Goal: Task Accomplishment & Management: Manage account settings

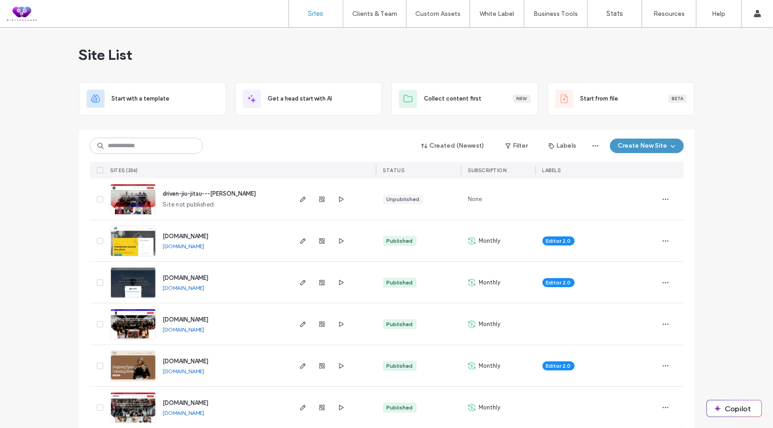
click at [424, 53] on div "Site List" at bounding box center [387, 55] width 616 height 54
click at [202, 51] on div "Site List" at bounding box center [387, 55] width 616 height 54
click at [299, 279] on icon "button" at bounding box center [302, 282] width 7 height 7
click at [119, 147] on input at bounding box center [146, 146] width 113 height 16
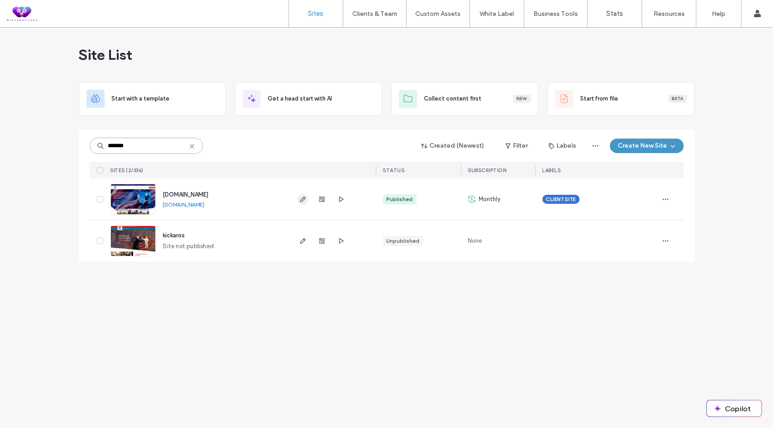
type input "*******"
click at [306, 198] on icon "button" at bounding box center [302, 199] width 7 height 7
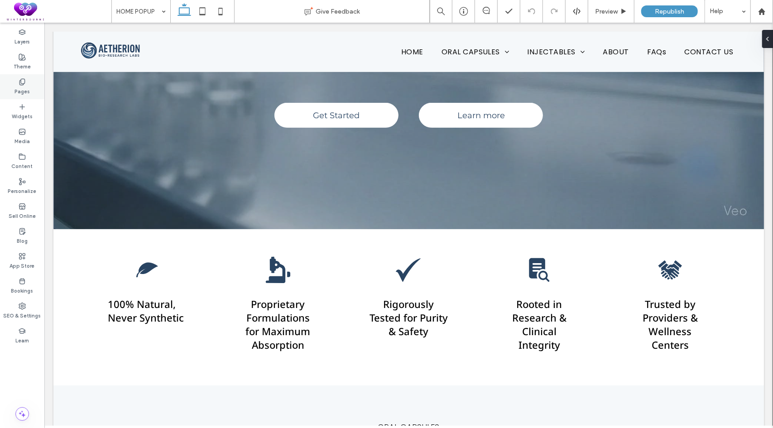
click at [21, 85] on icon at bounding box center [22, 81] width 7 height 7
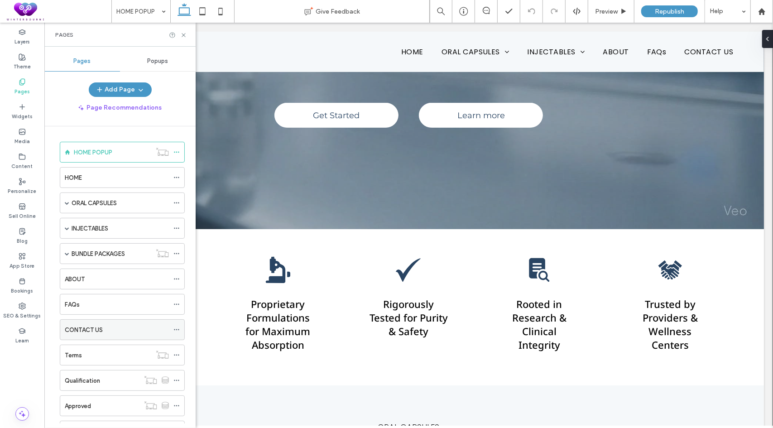
click at [83, 320] on div "CONTACT US" at bounding box center [117, 330] width 104 height 20
click at [184, 34] on icon at bounding box center [183, 35] width 7 height 7
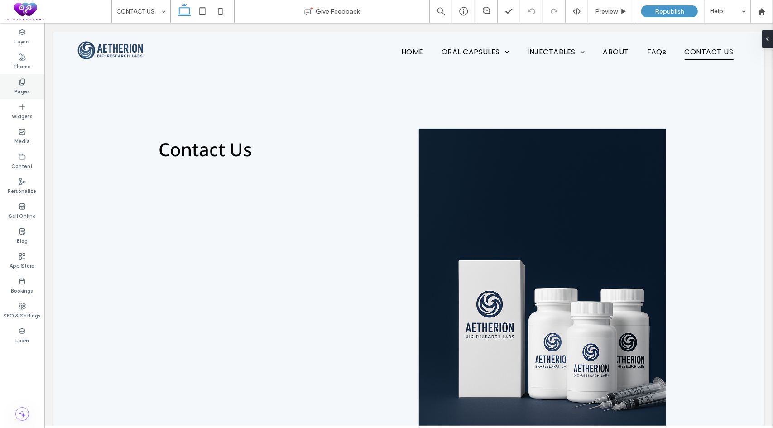
click at [24, 84] on icon at bounding box center [22, 81] width 7 height 7
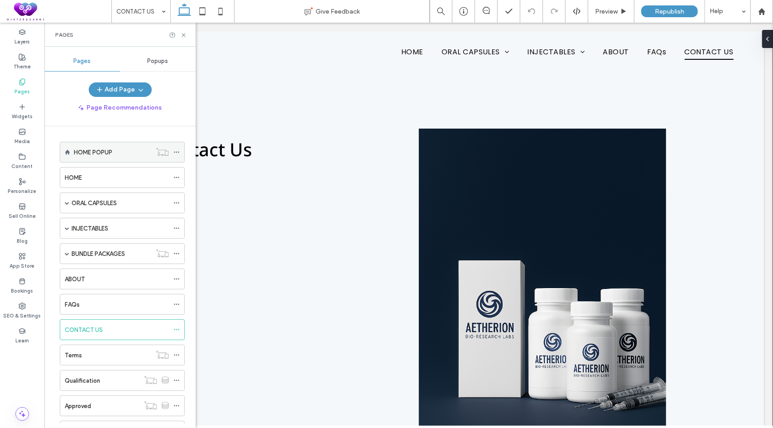
click at [89, 150] on label "HOME POPUP" at bounding box center [93, 152] width 38 height 16
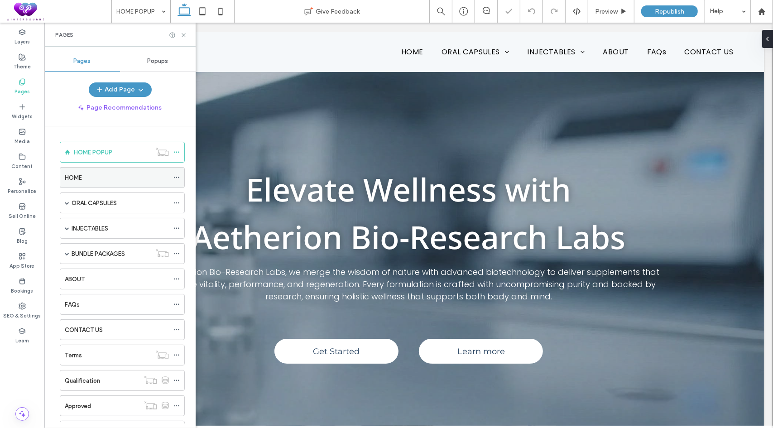
click at [83, 180] on div "HOME" at bounding box center [117, 178] width 104 height 10
drag, startPoint x: 185, startPoint y: 36, endPoint x: 140, endPoint y: 16, distance: 48.9
click at [185, 36] on icon at bounding box center [183, 35] width 7 height 7
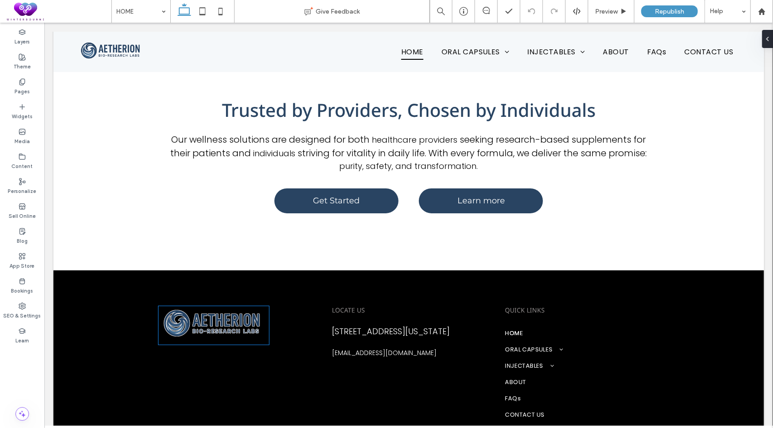
scroll to position [3195, 0]
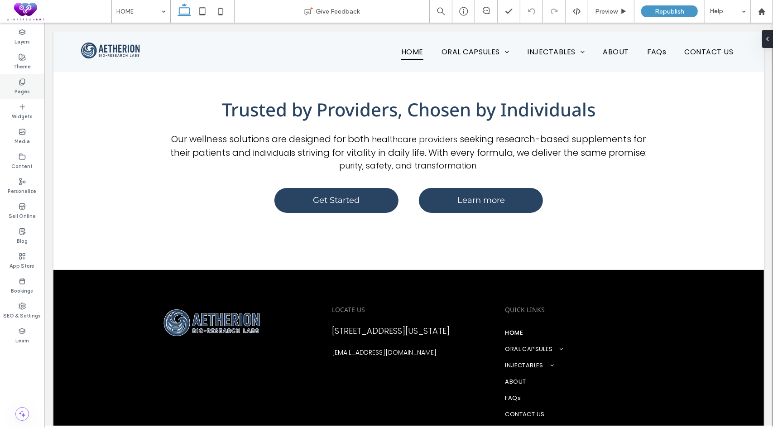
click at [28, 86] on label "Pages" at bounding box center [21, 91] width 15 height 10
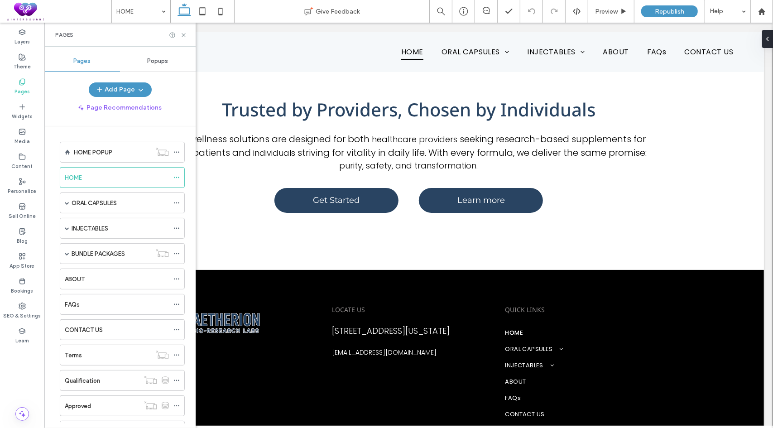
click at [85, 202] on label "ORAL CAPSULES" at bounding box center [94, 203] width 45 height 16
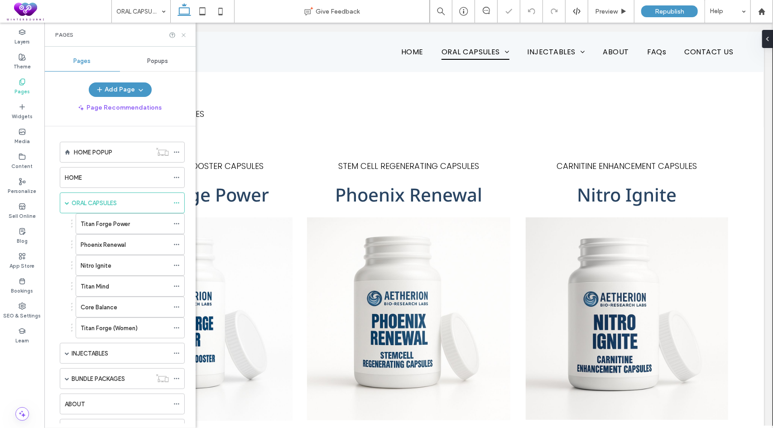
click at [182, 34] on icon at bounding box center [183, 35] width 7 height 7
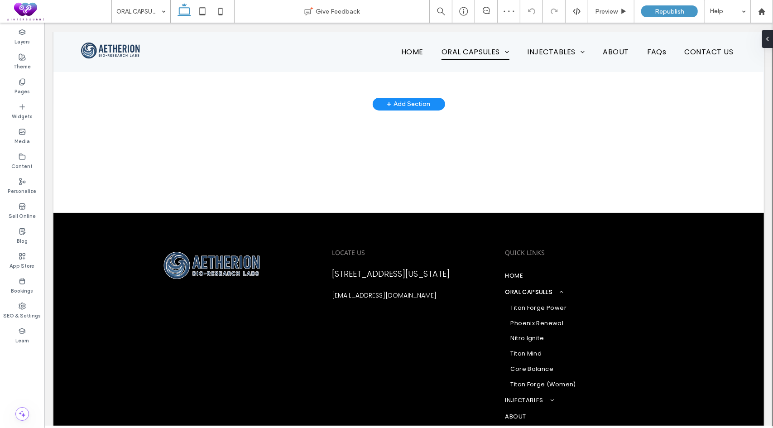
scroll to position [898, 0]
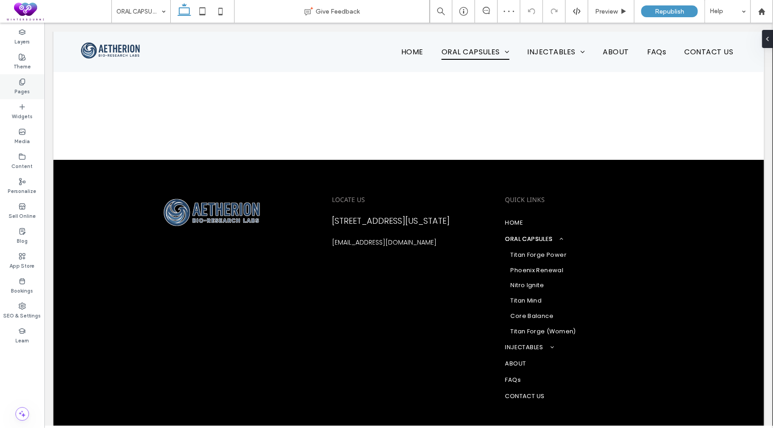
click at [14, 90] on div "Pages" at bounding box center [22, 86] width 44 height 25
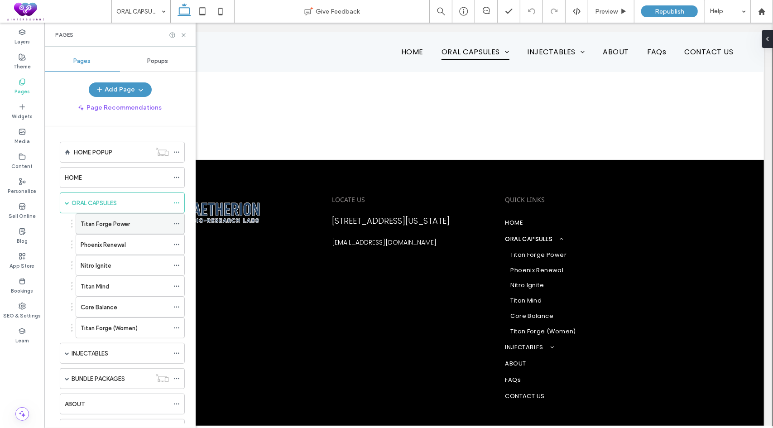
click at [91, 222] on label "Titan Forge Power" at bounding box center [105, 224] width 49 height 16
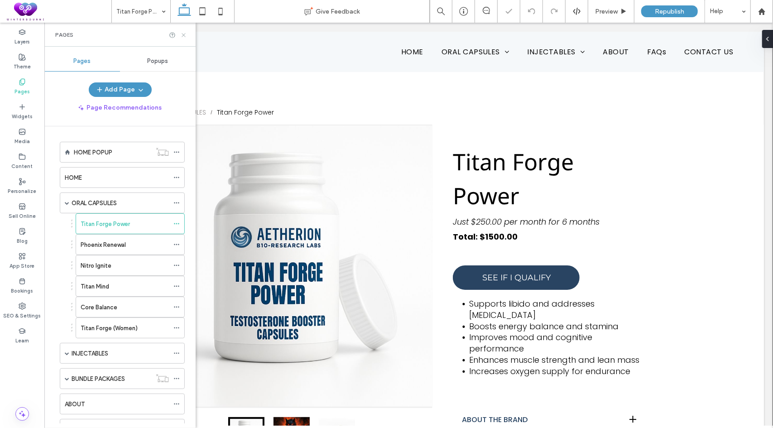
click at [184, 37] on icon at bounding box center [183, 35] width 7 height 7
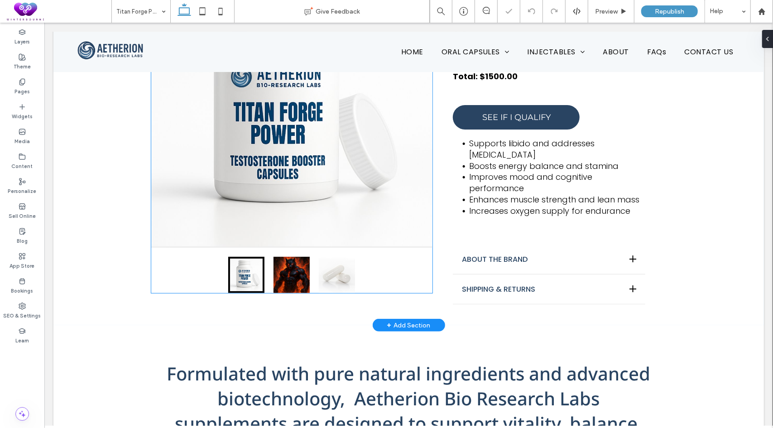
scroll to position [181, 0]
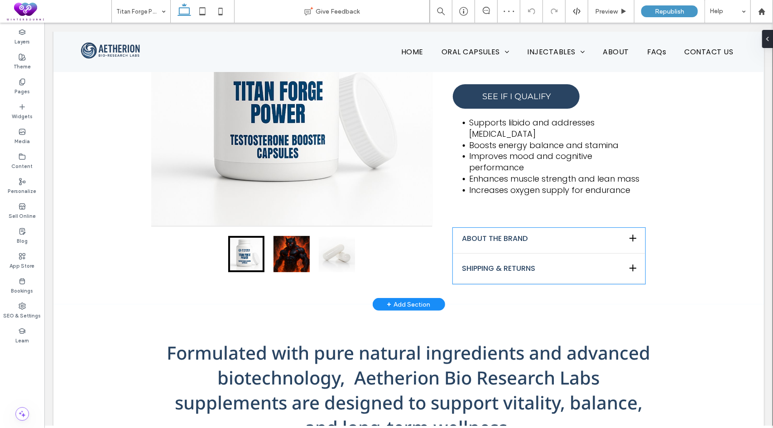
click at [527, 245] on div "ABOUT THE BRAND" at bounding box center [548, 240] width 192 height 25
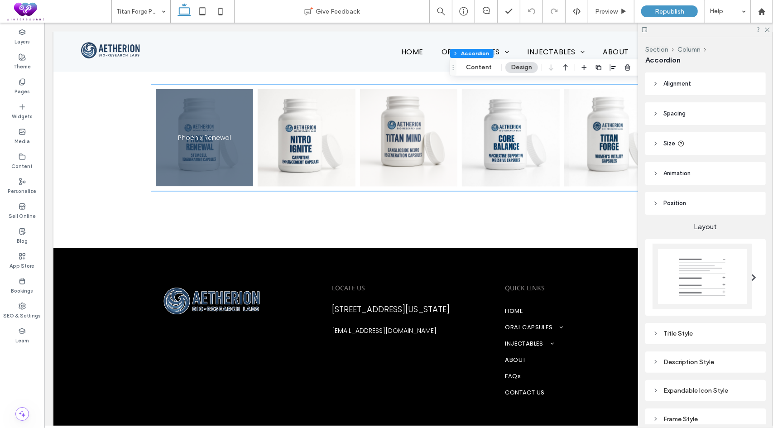
scroll to position [1050, 0]
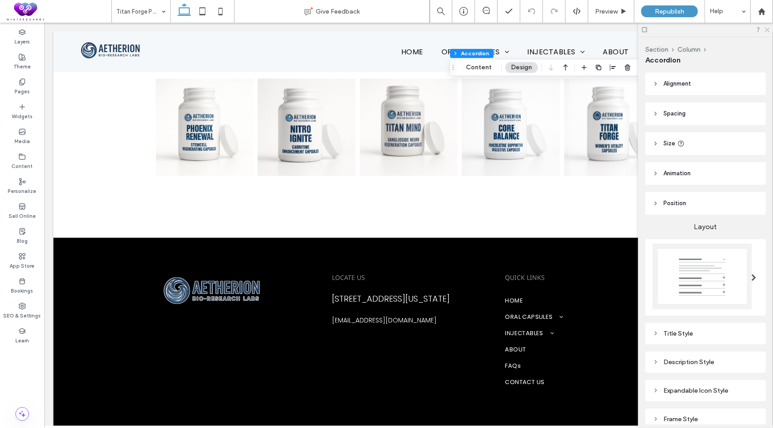
click at [769, 30] on icon at bounding box center [767, 29] width 6 height 6
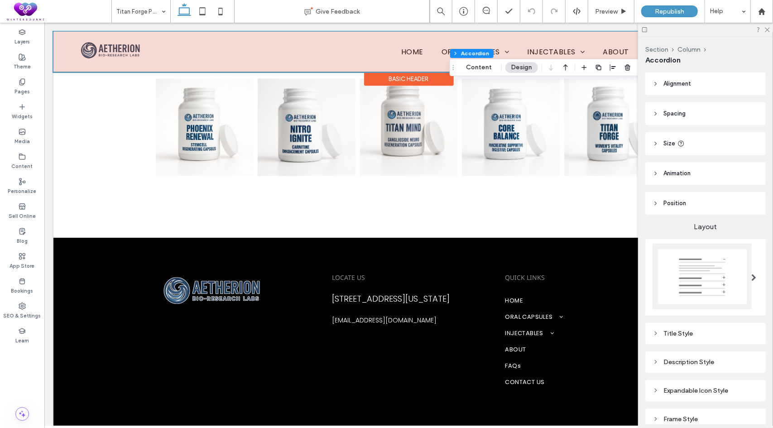
scroll to position [1042, 0]
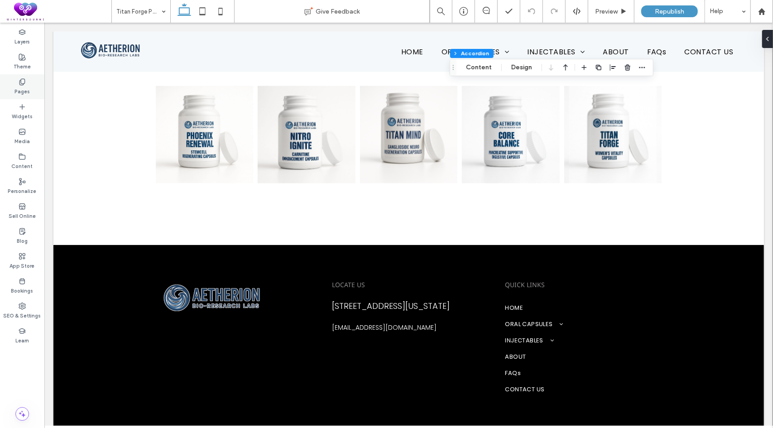
click at [20, 91] on label "Pages" at bounding box center [21, 91] width 15 height 10
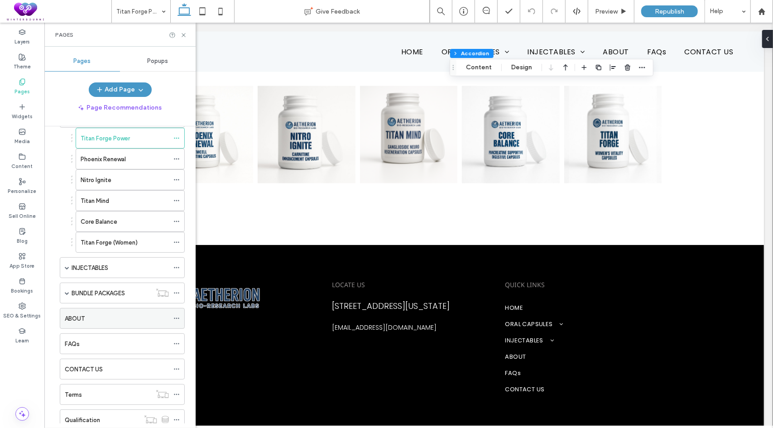
scroll to position [136, 0]
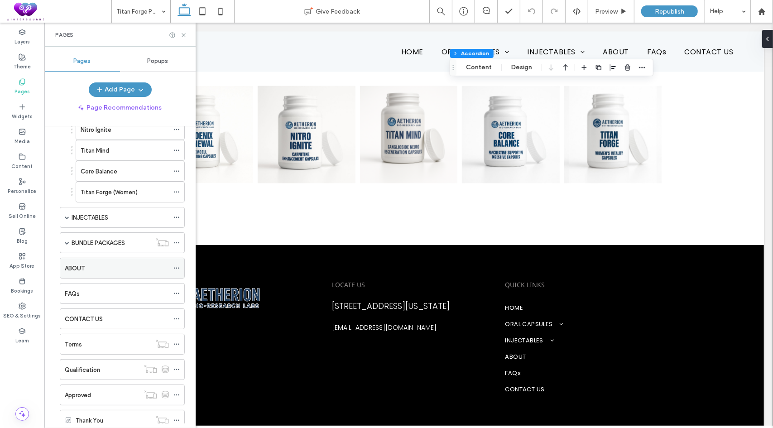
click at [78, 264] on label "ABOUT" at bounding box center [75, 268] width 20 height 16
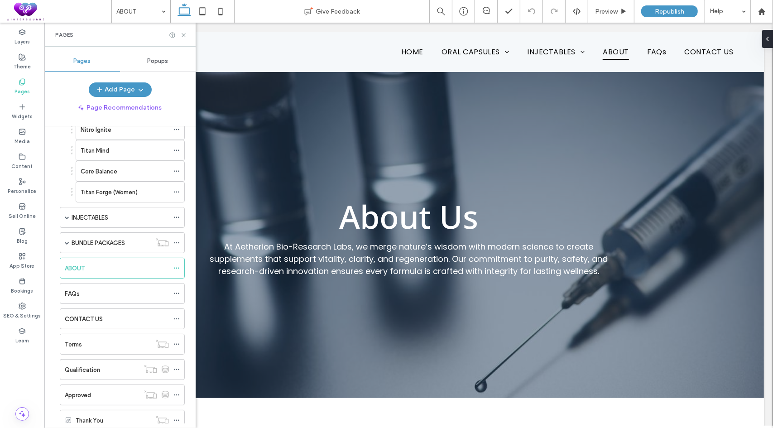
scroll to position [0, 0]
click at [183, 33] on icon at bounding box center [183, 35] width 7 height 7
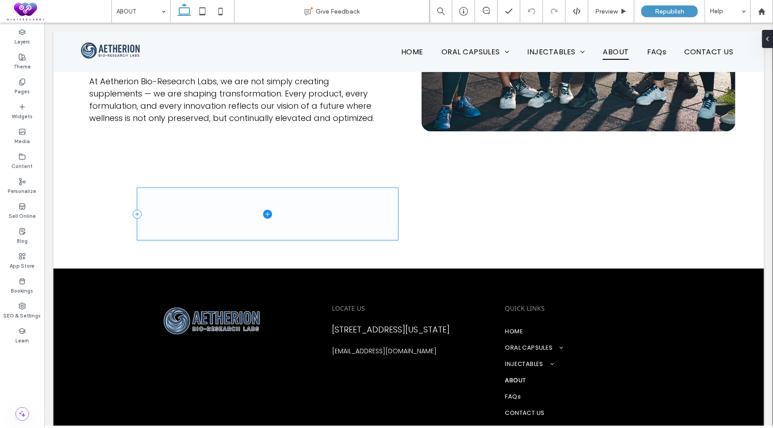
scroll to position [1657, 0]
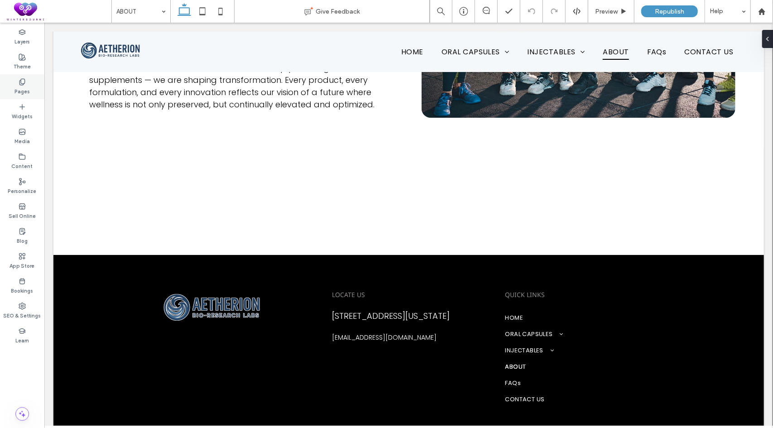
click at [19, 90] on label "Pages" at bounding box center [21, 91] width 15 height 10
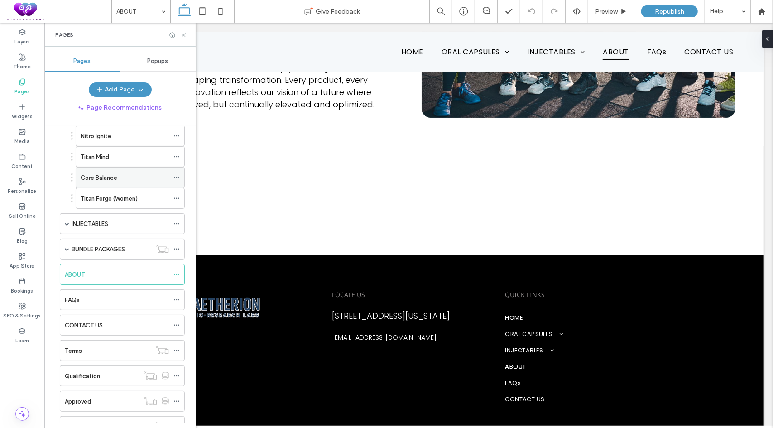
scroll to position [136, 0]
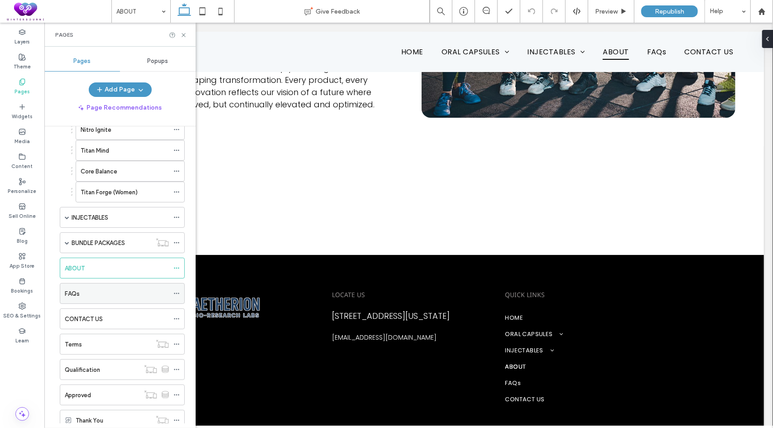
click at [89, 289] on div "FAQs" at bounding box center [117, 294] width 104 height 10
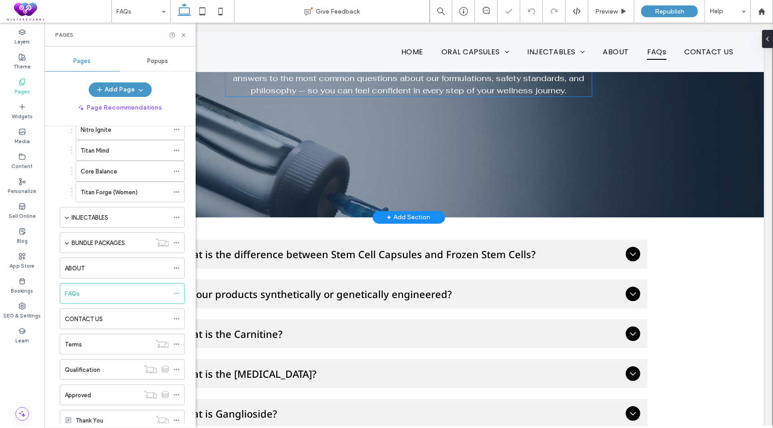
scroll to position [181, 0]
click at [184, 36] on icon at bounding box center [183, 35] width 7 height 7
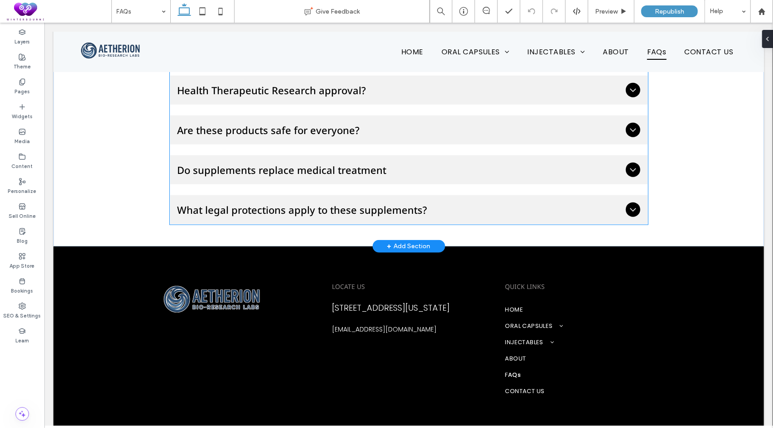
scroll to position [590, 0]
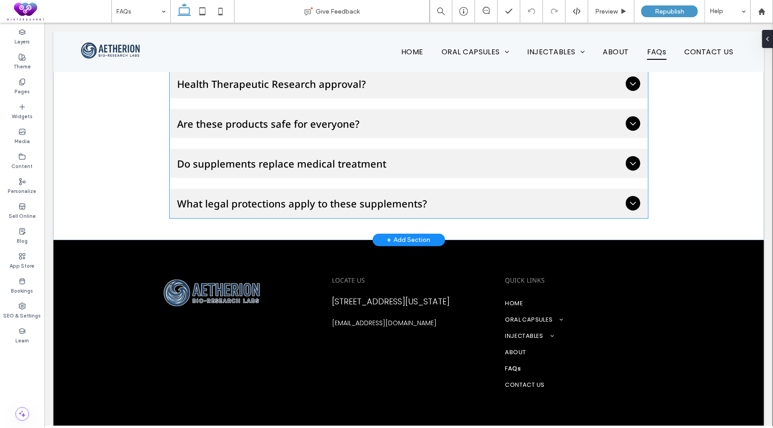
click at [276, 201] on span "What legal protections apply to these supplements?" at bounding box center [399, 203] width 445 height 14
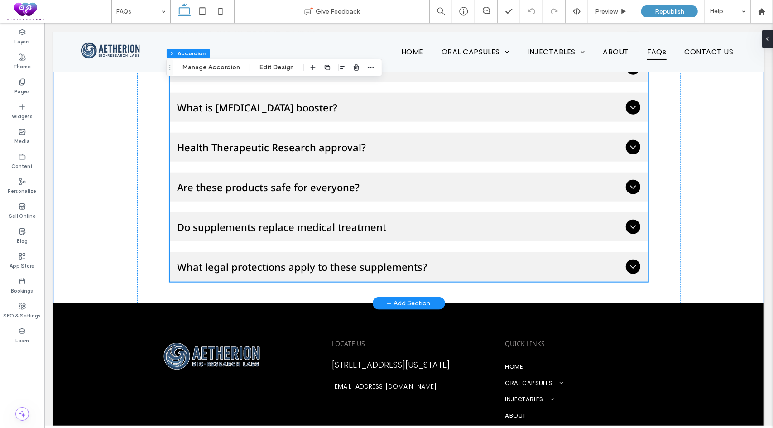
scroll to position [653, 0]
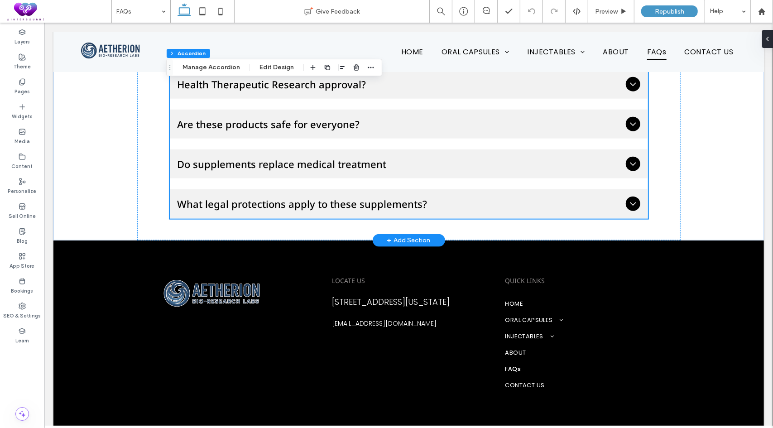
click at [276, 201] on span "What legal protections apply to these supplements?" at bounding box center [399, 204] width 445 height 14
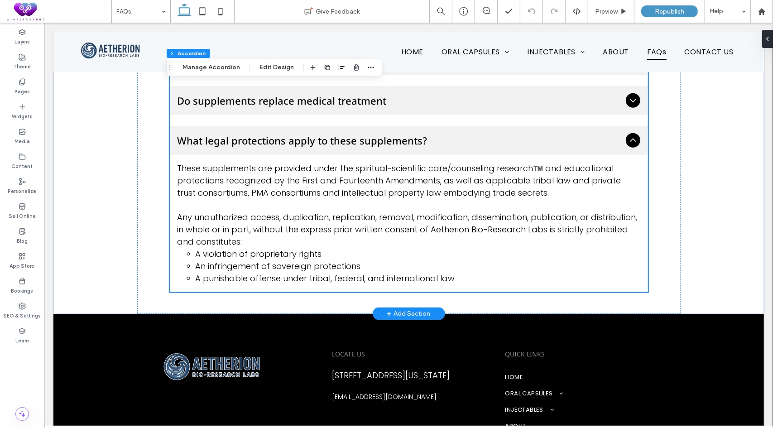
scroll to position [590, 0]
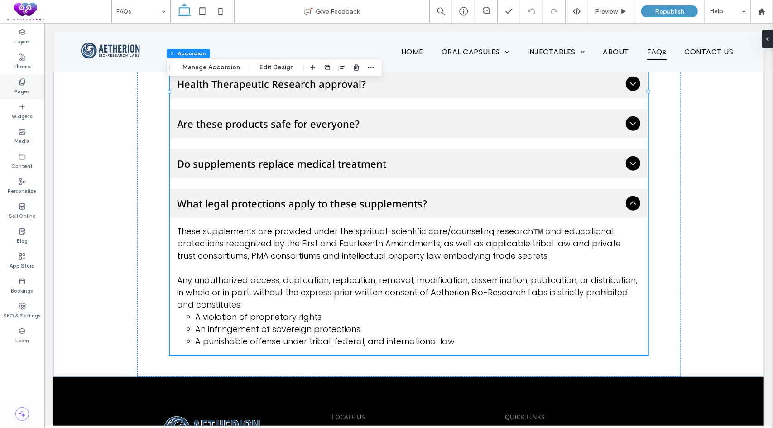
click at [23, 79] on use at bounding box center [21, 82] width 5 height 6
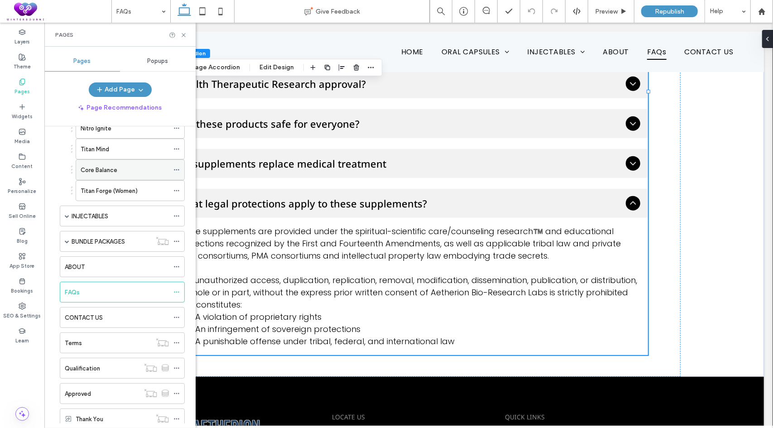
scroll to position [181, 0]
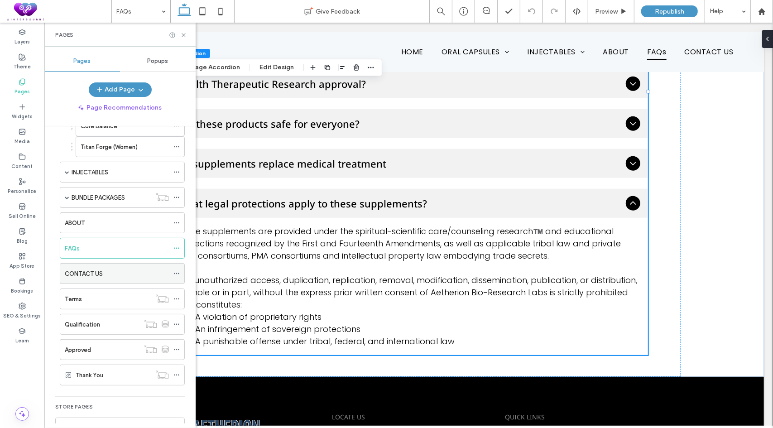
click at [80, 268] on label "CONTACT US" at bounding box center [84, 274] width 38 height 16
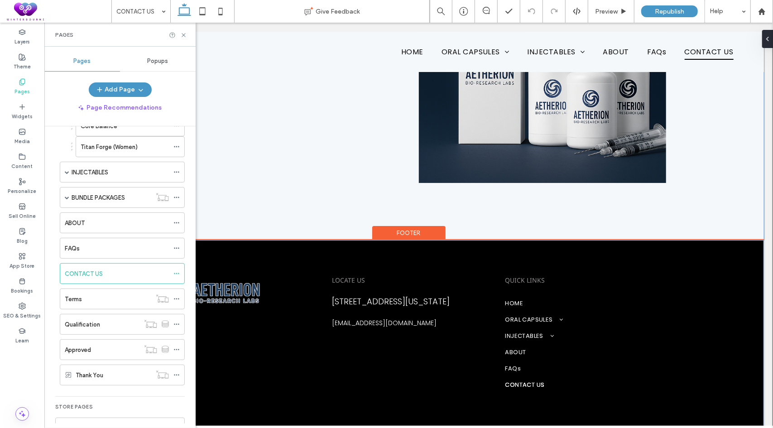
scroll to position [254, 0]
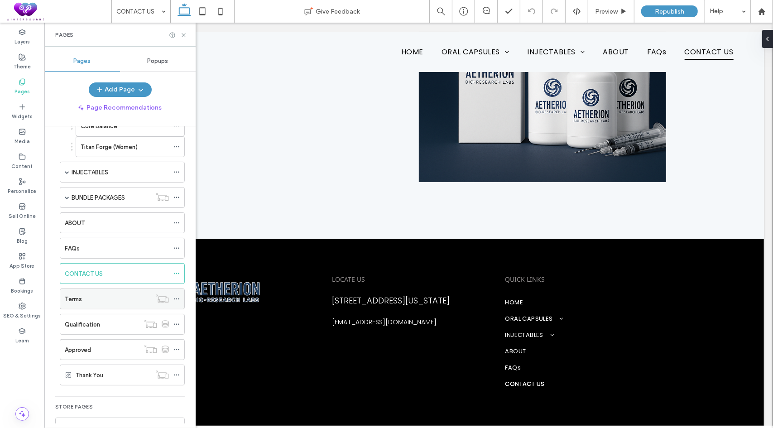
click at [84, 294] on div "Terms" at bounding box center [108, 299] width 86 height 10
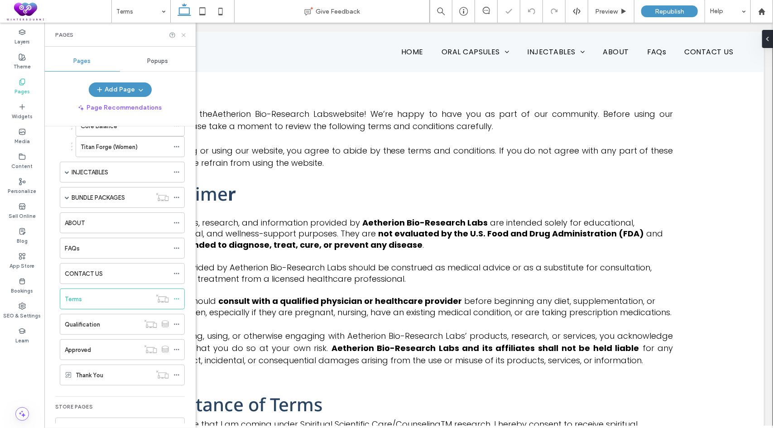
click at [184, 35] on use at bounding box center [184, 35] width 4 height 4
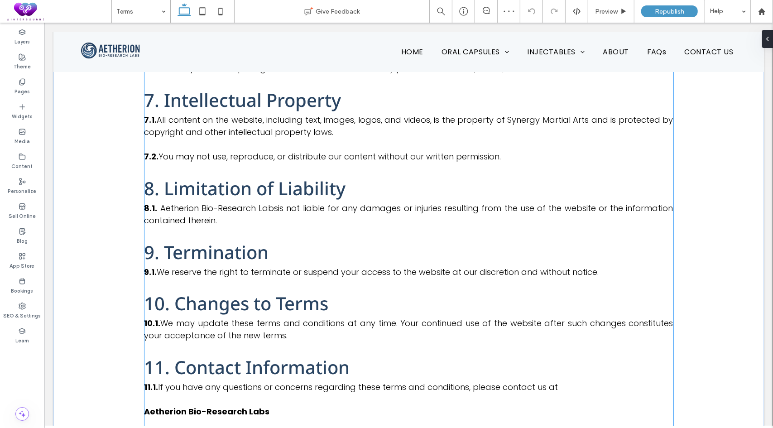
scroll to position [996, 0]
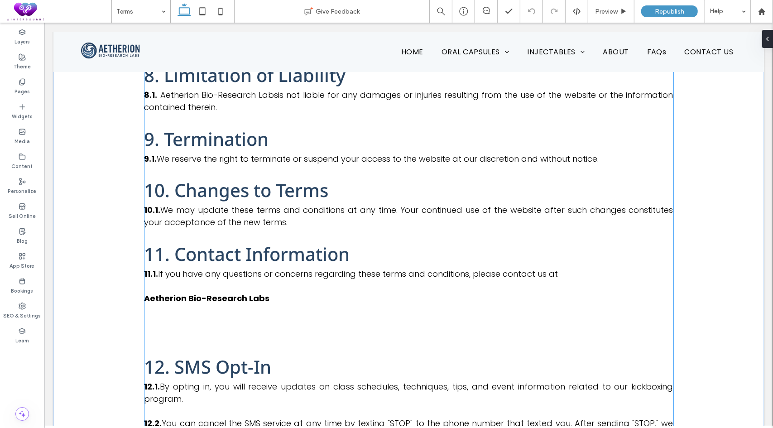
click at [270, 300] on p "Aetherion Bio-Research Labs" at bounding box center [408, 298] width 529 height 12
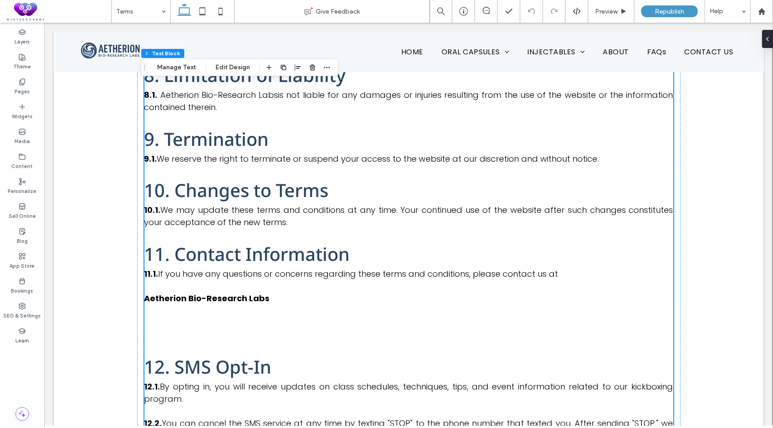
click at [269, 300] on p "Aetherion Bio-Research Labs" at bounding box center [408, 298] width 529 height 12
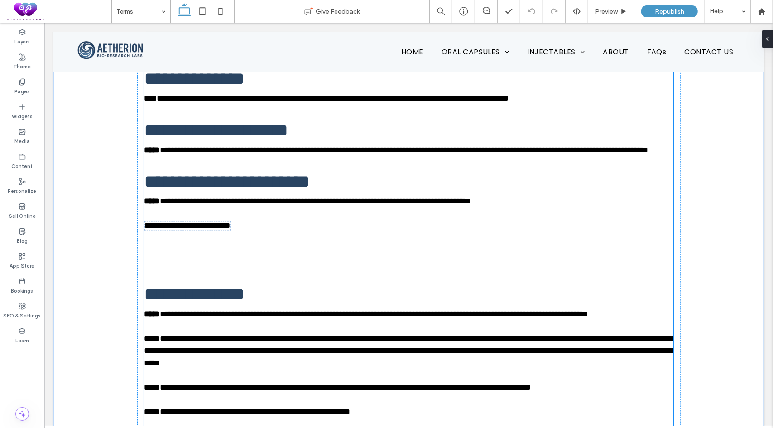
scroll to position [0, 0]
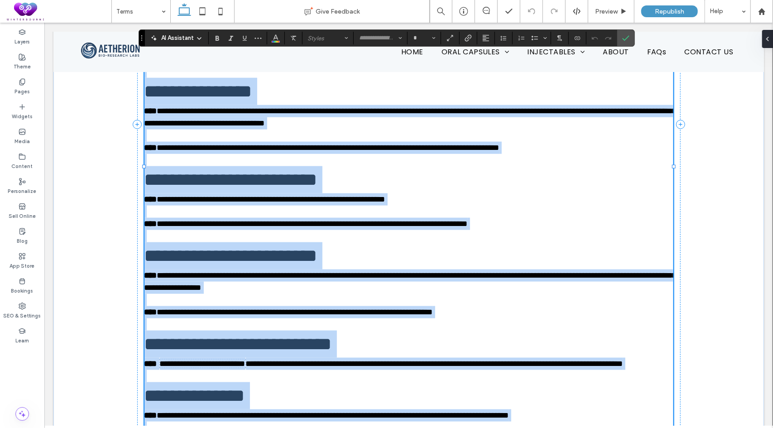
click at [275, 217] on p "**********" at bounding box center [408, 205] width 529 height 24
type input "*******"
type input "**"
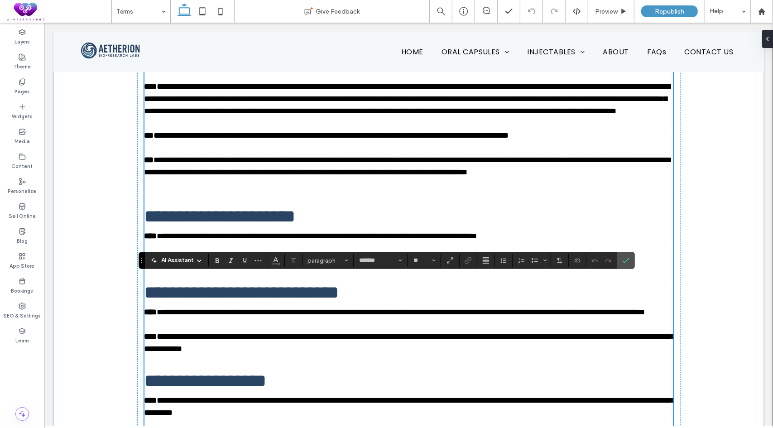
scroll to position [317, 0]
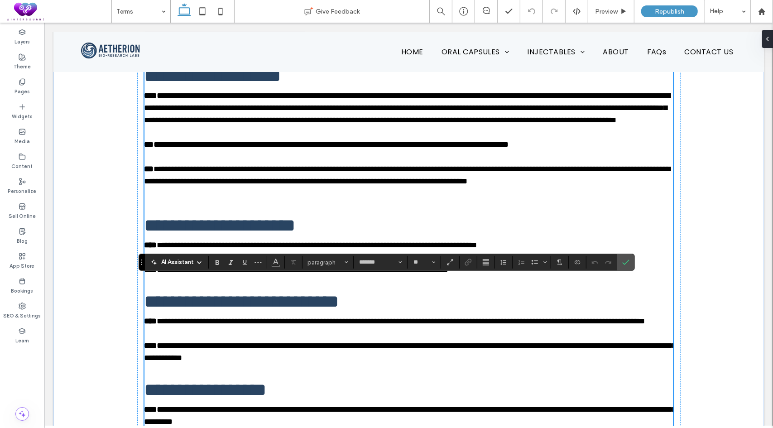
click at [212, 199] on p at bounding box center [408, 193] width 529 height 12
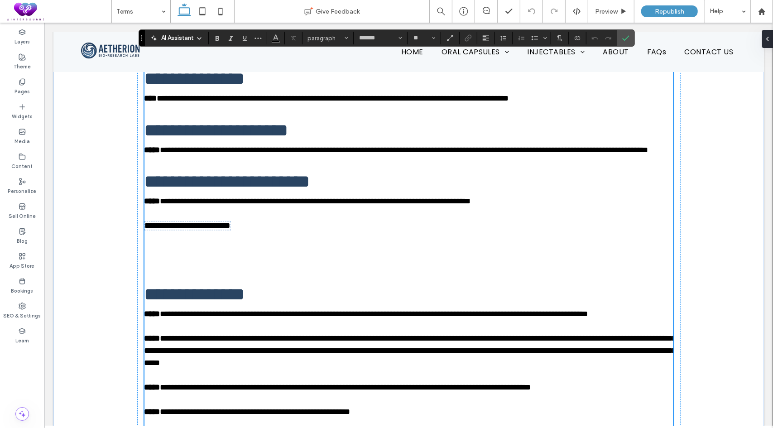
scroll to position [1132, 0]
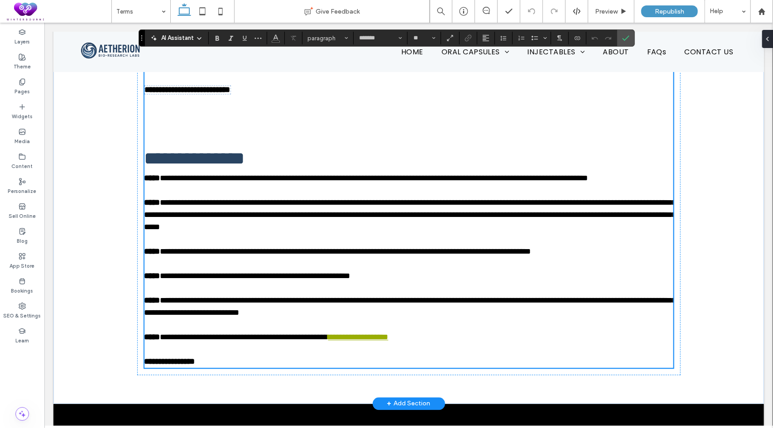
click at [157, 108] on p at bounding box center [408, 102] width 529 height 12
type input "*"
type input "*******"
type input "**"
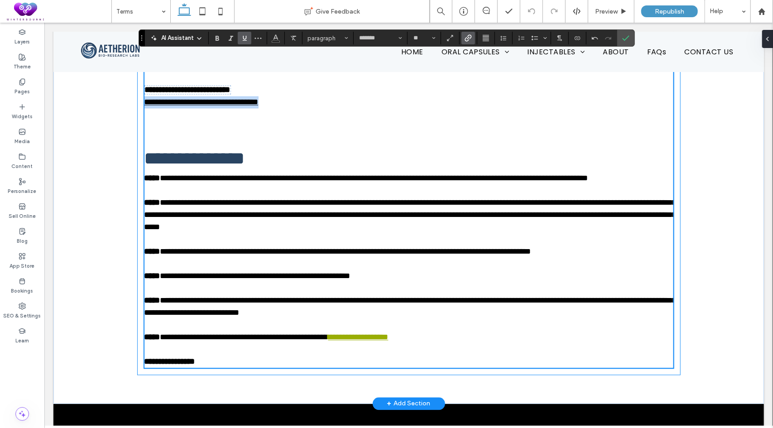
drag, startPoint x: 304, startPoint y: 174, endPoint x: 139, endPoint y: 177, distance: 164.8
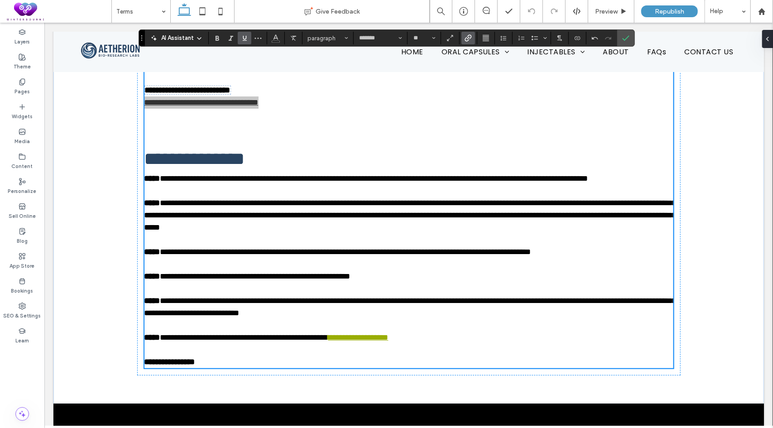
drag, startPoint x: 249, startPoint y: 35, endPoint x: 225, endPoint y: 71, distance: 43.0
click at [249, 35] on label "Underline" at bounding box center [245, 38] width 14 height 13
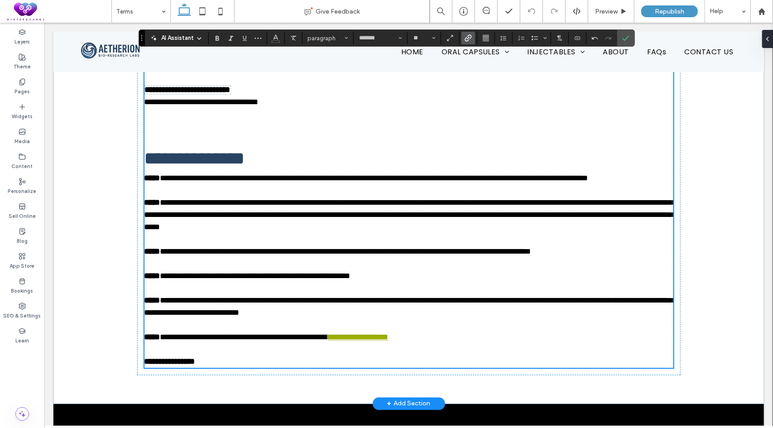
click at [345, 145] on p at bounding box center [408, 139] width 529 height 12
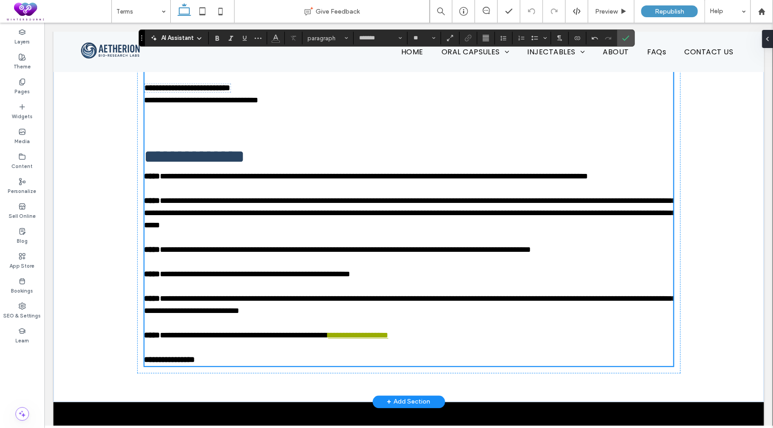
scroll to position [1132, 0]
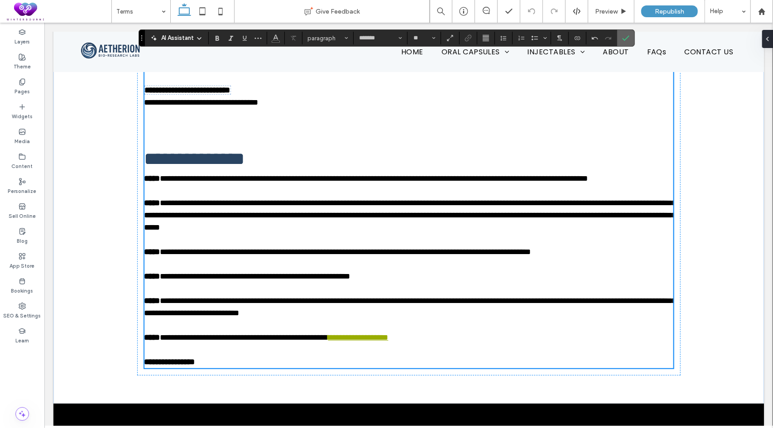
click at [622, 42] on span "Confirm" at bounding box center [624, 38] width 4 height 16
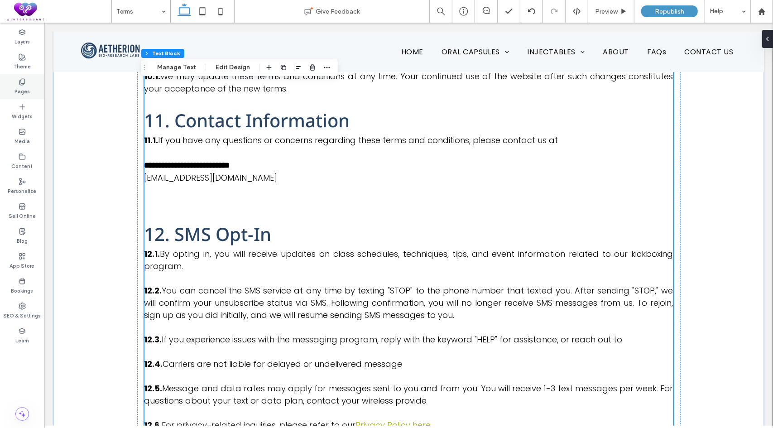
click at [15, 86] on label "Pages" at bounding box center [21, 91] width 15 height 10
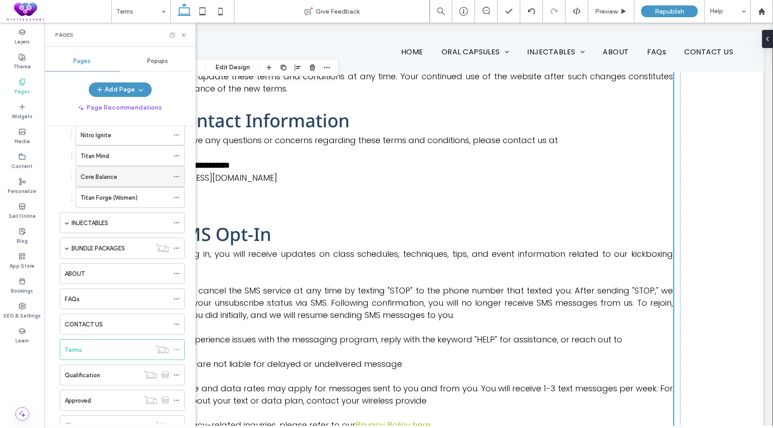
scroll to position [136, 0]
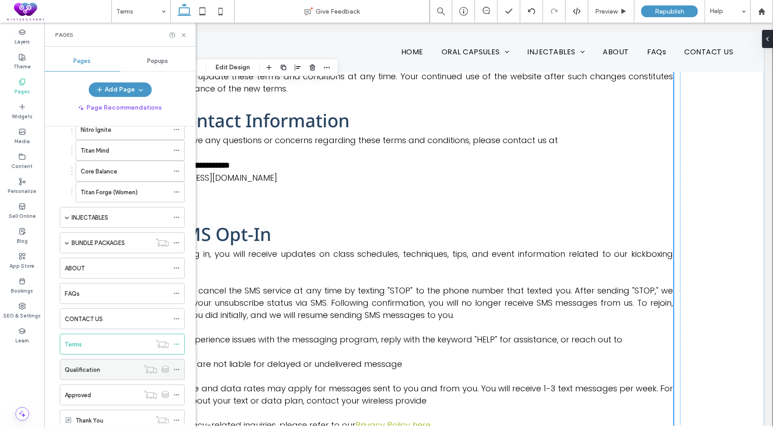
click at [80, 364] on label "Qualification" at bounding box center [82, 370] width 35 height 16
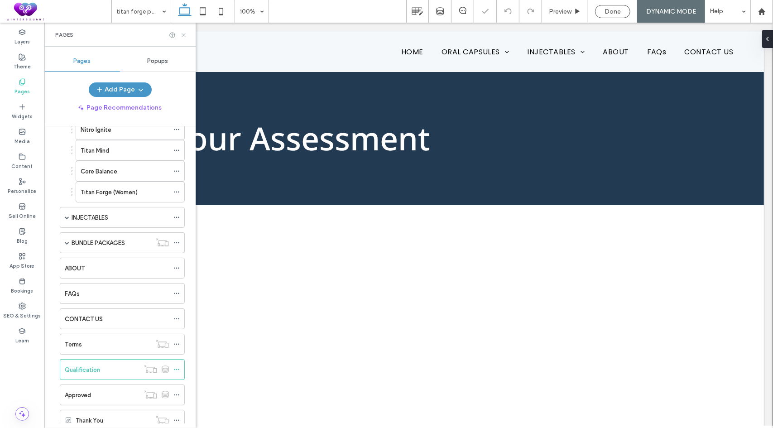
drag, startPoint x: 183, startPoint y: 35, endPoint x: 140, endPoint y: 27, distance: 43.3
click at [183, 35] on use at bounding box center [184, 35] width 4 height 4
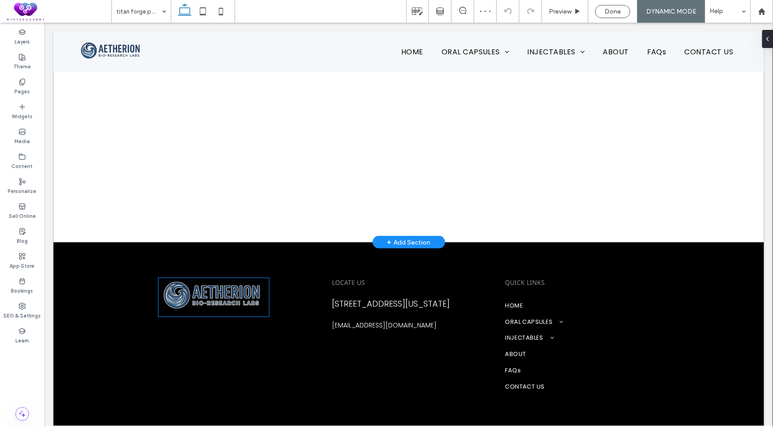
scroll to position [848, 0]
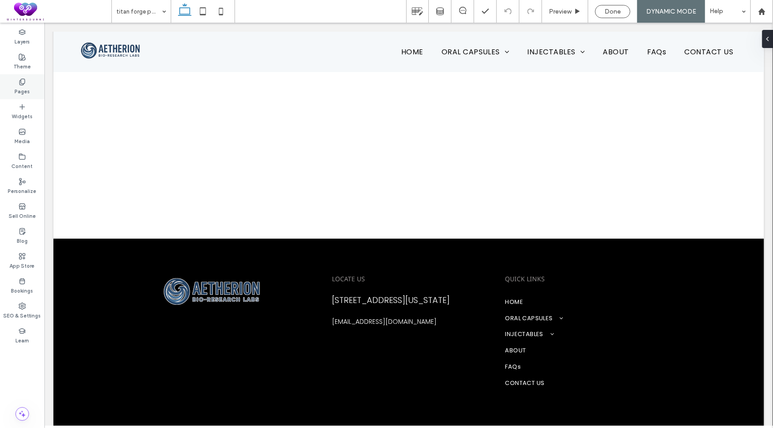
click at [20, 91] on label "Pages" at bounding box center [21, 91] width 15 height 10
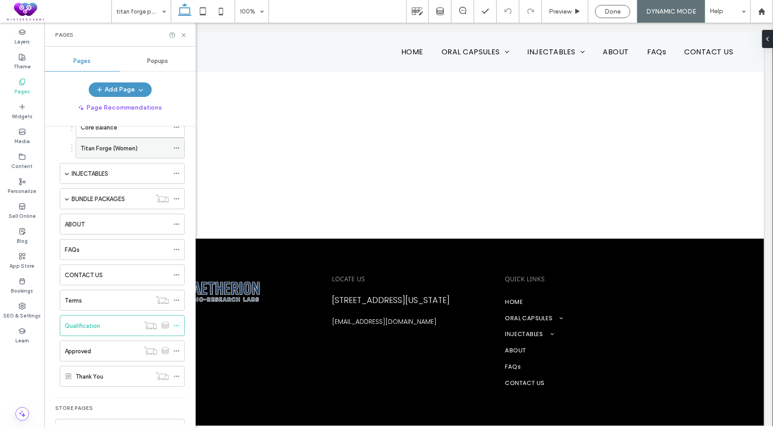
scroll to position [181, 0]
click at [98, 345] on div "Approved" at bounding box center [102, 350] width 75 height 10
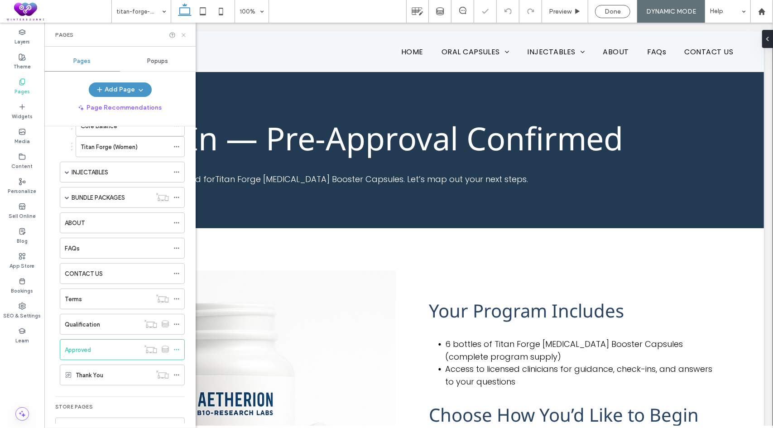
click at [183, 36] on icon at bounding box center [183, 35] width 7 height 7
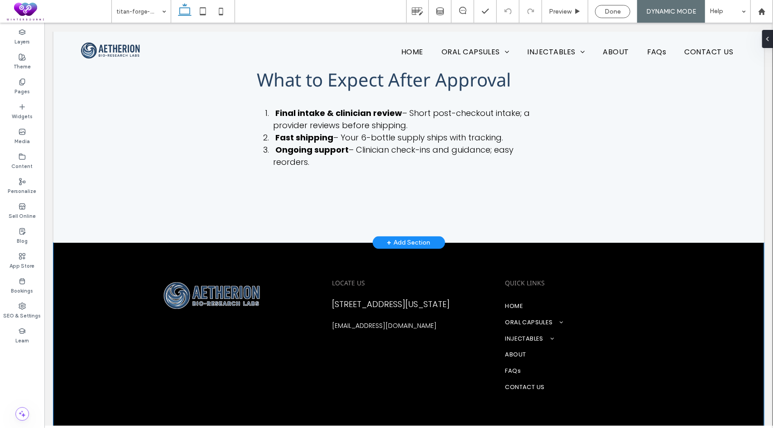
scroll to position [837, 0]
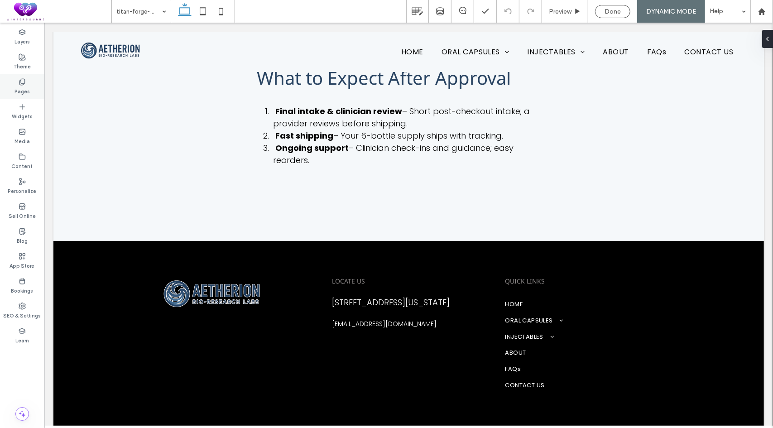
click at [24, 80] on icon at bounding box center [22, 81] width 7 height 7
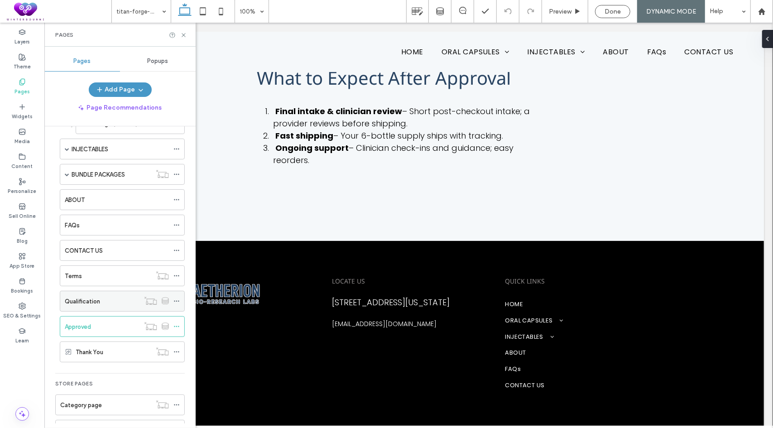
scroll to position [279, 0]
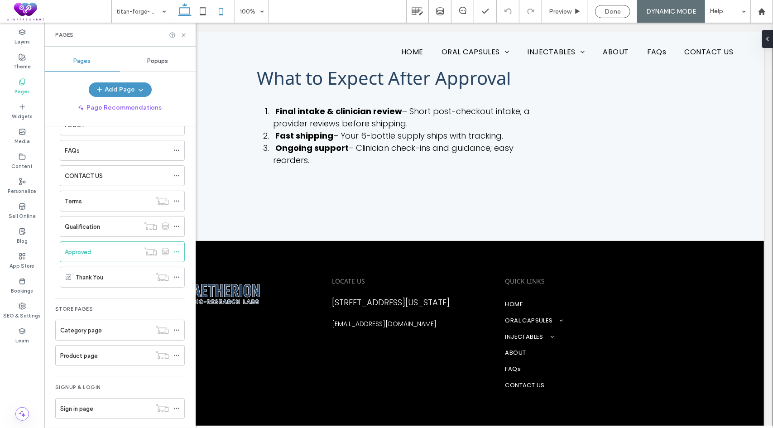
click at [216, 13] on icon at bounding box center [221, 11] width 18 height 18
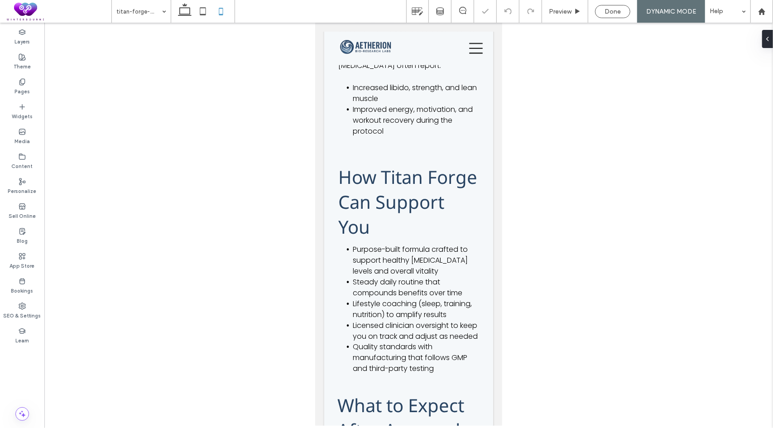
scroll to position [1163, 0]
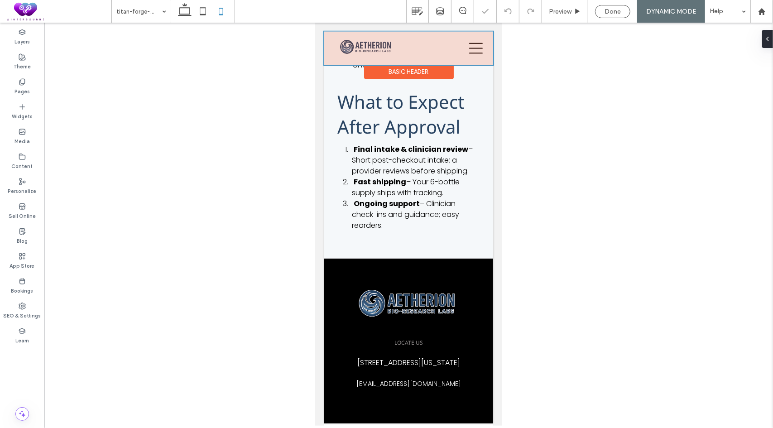
click at [467, 41] on div at bounding box center [408, 48] width 169 height 34
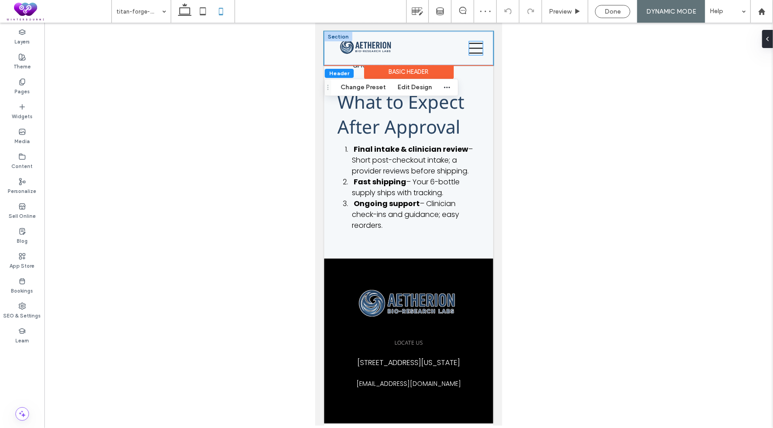
click at [469, 48] on icon at bounding box center [476, 48] width 14 height 11
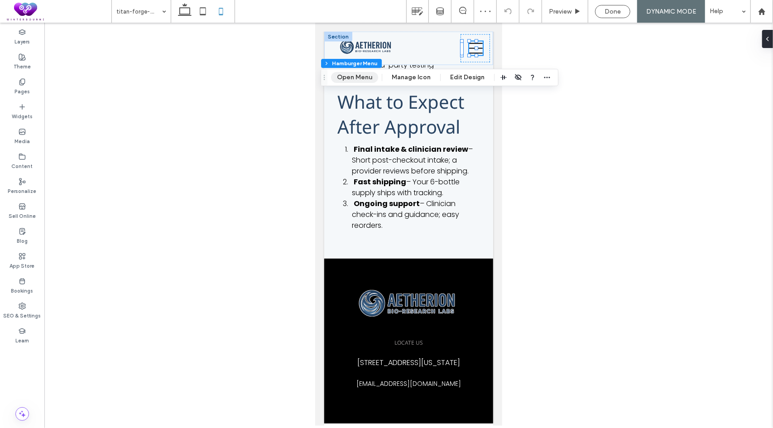
click at [363, 74] on button "Open Menu" at bounding box center [354, 77] width 47 height 11
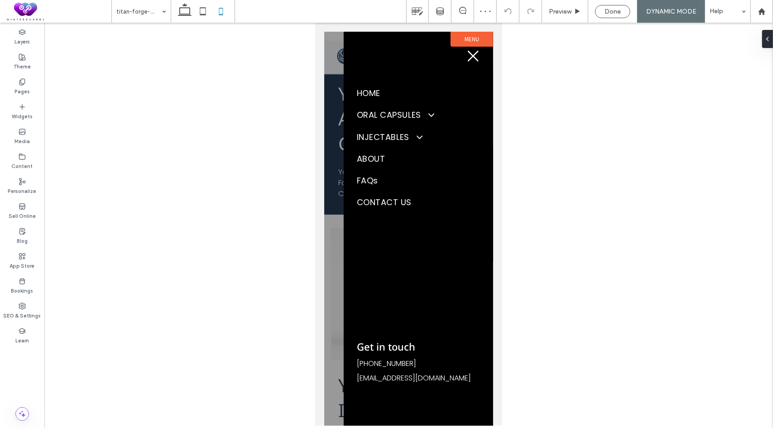
scroll to position [0, 0]
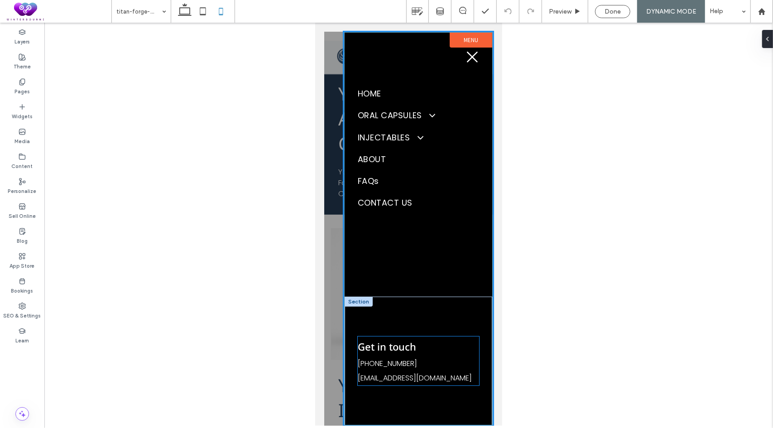
click at [441, 378] on span "mymail@mailservice.com" at bounding box center [414, 377] width 114 height 10
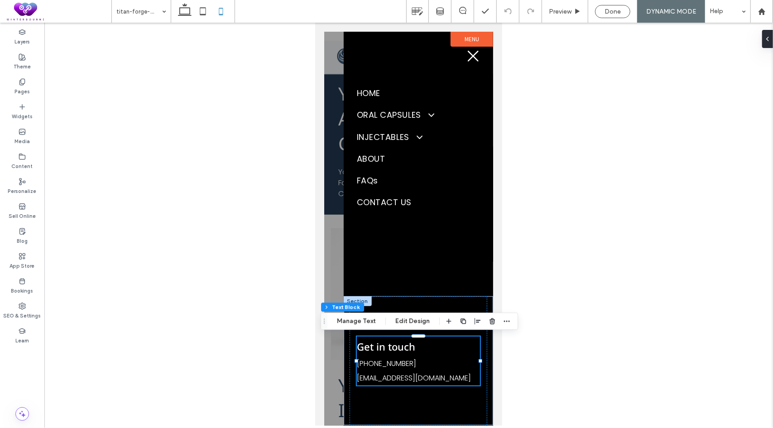
click at [445, 379] on span "mymail@mailservice.com" at bounding box center [413, 377] width 114 height 10
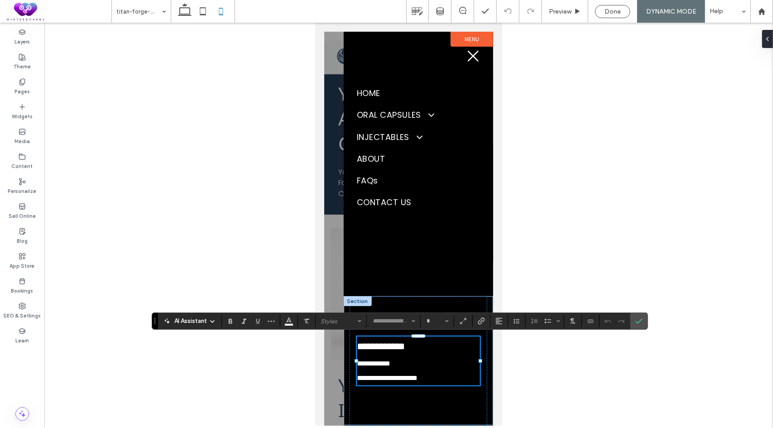
click at [417, 379] on span "**********" at bounding box center [386, 377] width 61 height 7
type input "*******"
type input "**"
type input "*"
type input "*******"
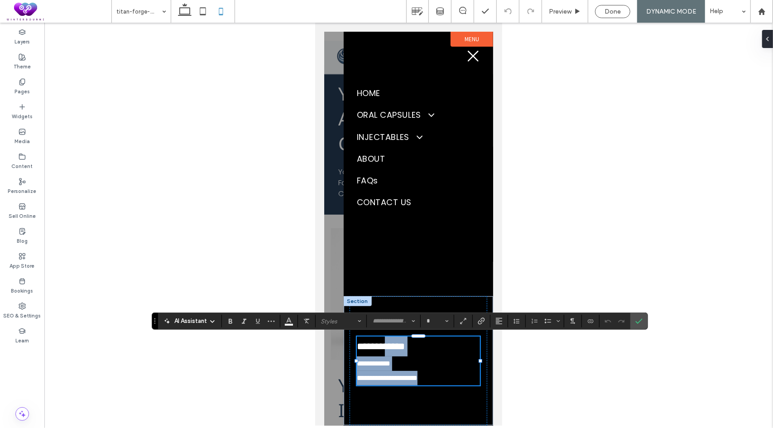
type input "**"
drag, startPoint x: 450, startPoint y: 379, endPoint x: 358, endPoint y: 379, distance: 91.9
click at [358, 379] on p "**********" at bounding box center [417, 377] width 123 height 14
type input "*"
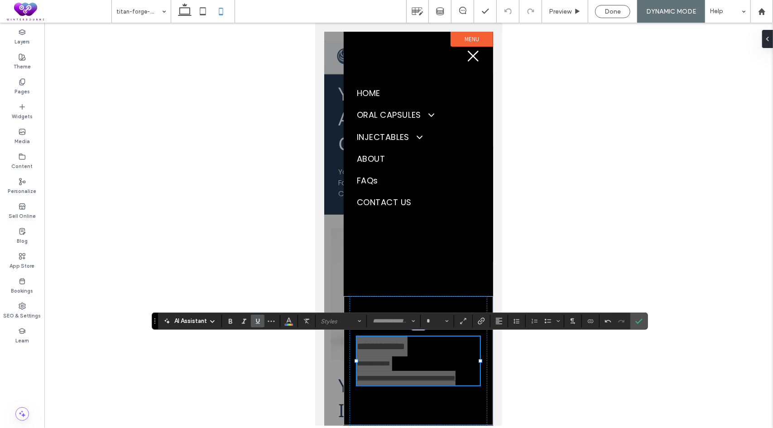
click at [260, 318] on icon "Underline" at bounding box center [257, 320] width 7 height 7
click at [258, 320] on use "Underline" at bounding box center [258, 321] width 4 height 5
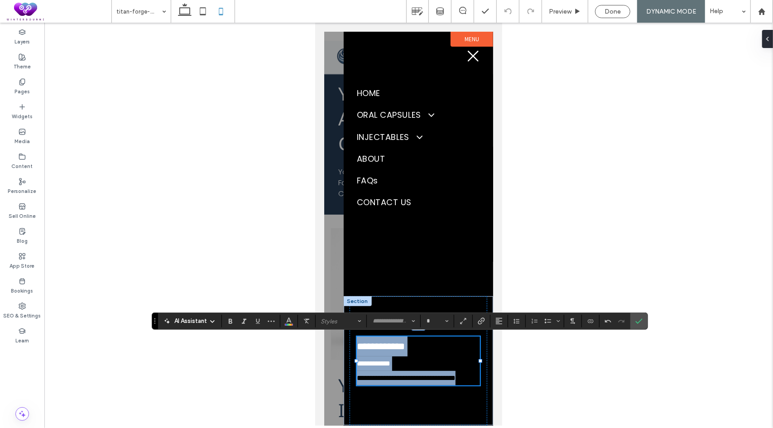
click at [425, 358] on p "**********" at bounding box center [417, 363] width 123 height 14
type input "*******"
type input "**"
drag, startPoint x: 419, startPoint y: 355, endPoint x: 357, endPoint y: 353, distance: 62.0
click at [357, 356] on p "**********" at bounding box center [417, 363] width 123 height 14
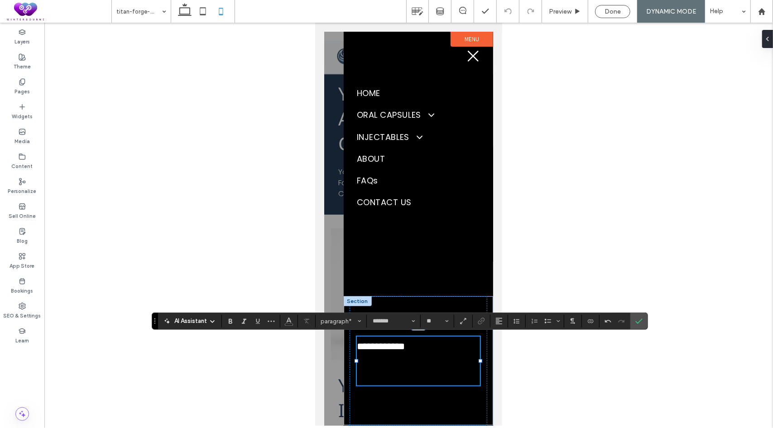
type input "*********"
type input "**"
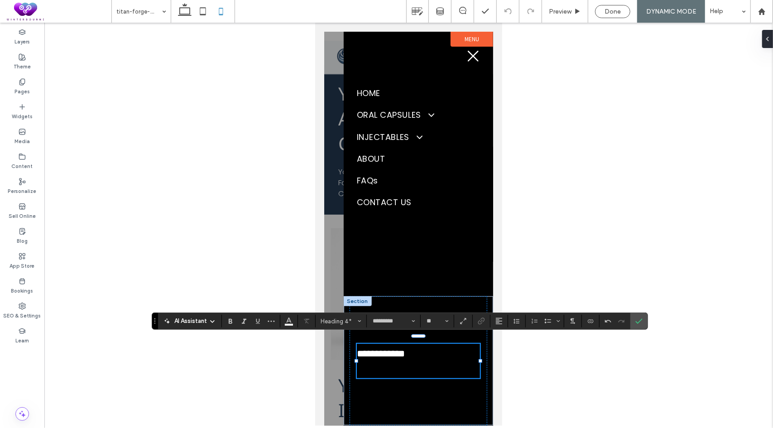
click at [387, 353] on h4 "**********" at bounding box center [417, 353] width 123 height 20
type input "*"
click at [289, 323] on icon "Color" at bounding box center [288, 319] width 7 height 7
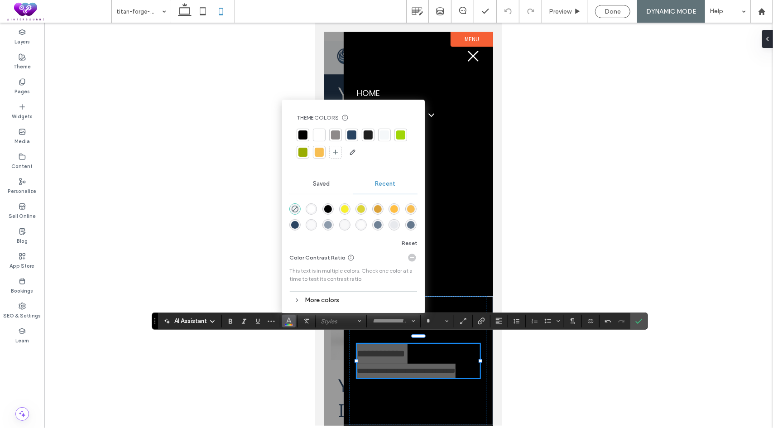
click at [316, 136] on div at bounding box center [319, 134] width 9 height 9
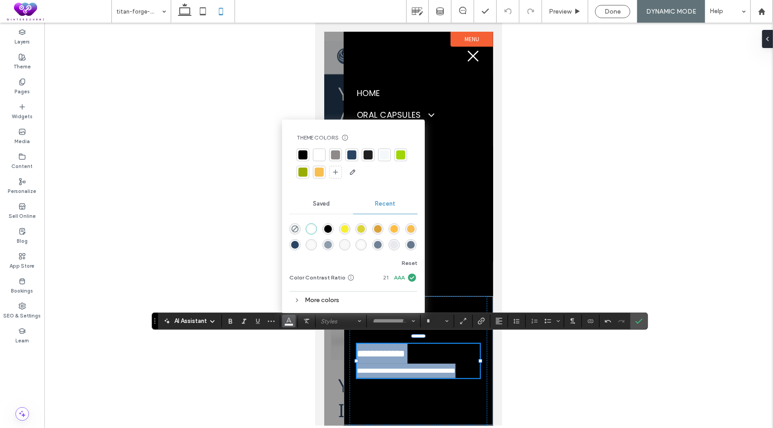
click at [399, 348] on span "**********" at bounding box center [380, 353] width 48 height 10
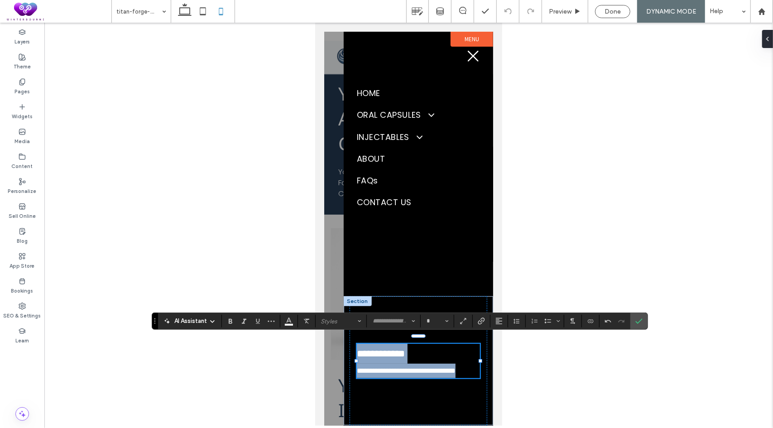
click at [419, 349] on h4 "**********" at bounding box center [417, 353] width 123 height 20
type input "*********"
type input "**"
type input "*******"
type input "**"
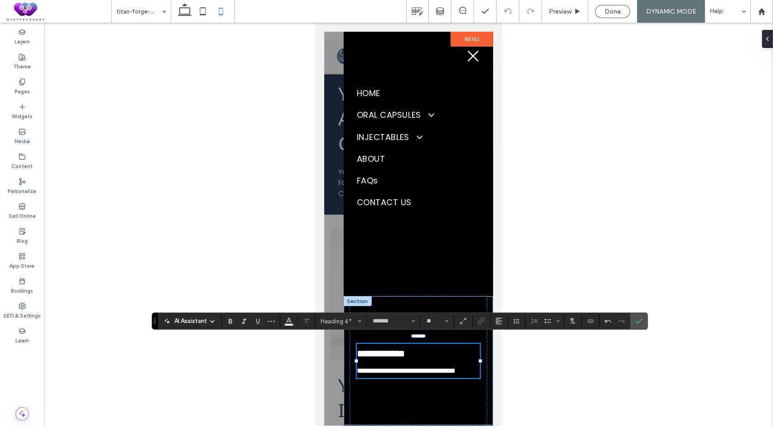
click at [394, 377] on p "**********" at bounding box center [417, 370] width 123 height 14
click at [639, 319] on use "Confirm" at bounding box center [638, 321] width 7 height 5
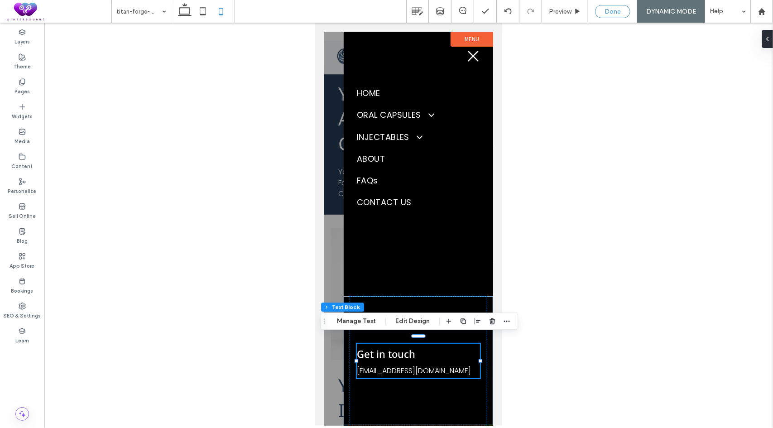
click at [619, 14] on span "Done" at bounding box center [612, 12] width 16 height 8
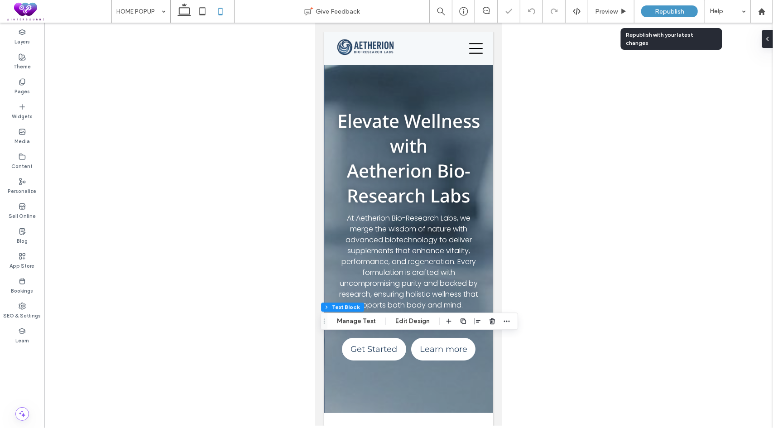
click at [676, 10] on span "Republish" at bounding box center [669, 12] width 29 height 8
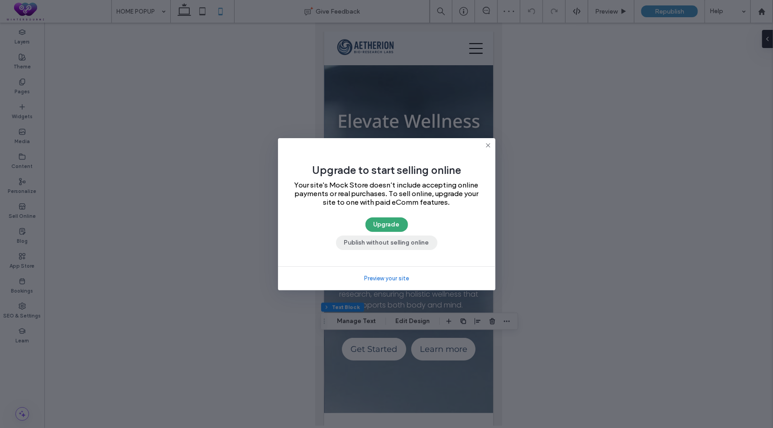
click at [377, 240] on button "Publish without selling online" at bounding box center [386, 242] width 101 height 14
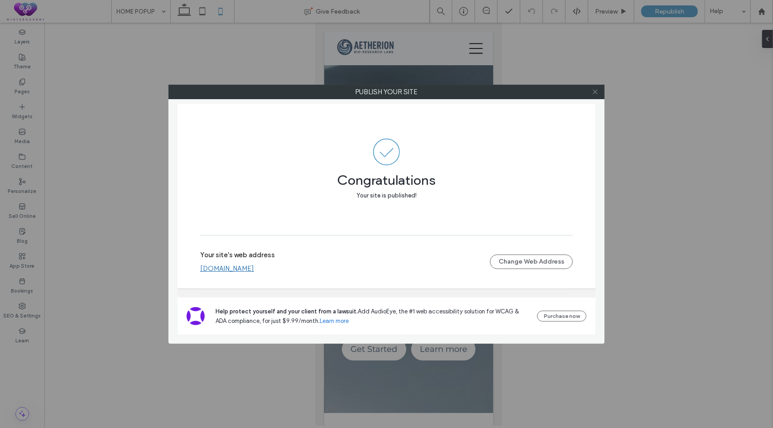
click at [595, 91] on use at bounding box center [595, 92] width 5 height 5
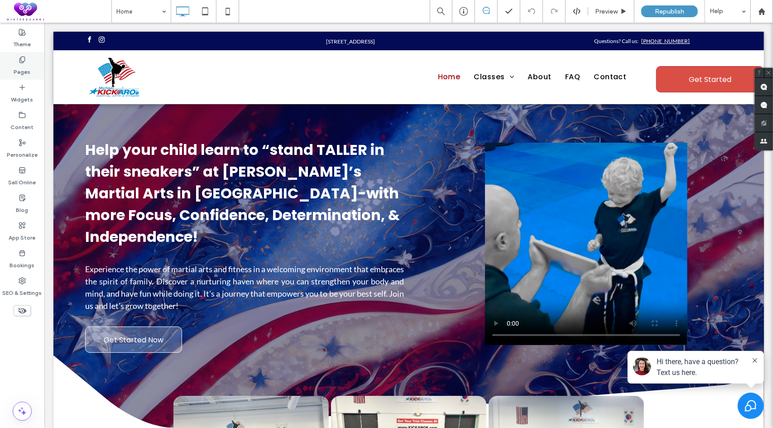
click at [24, 67] on label "Pages" at bounding box center [22, 69] width 17 height 13
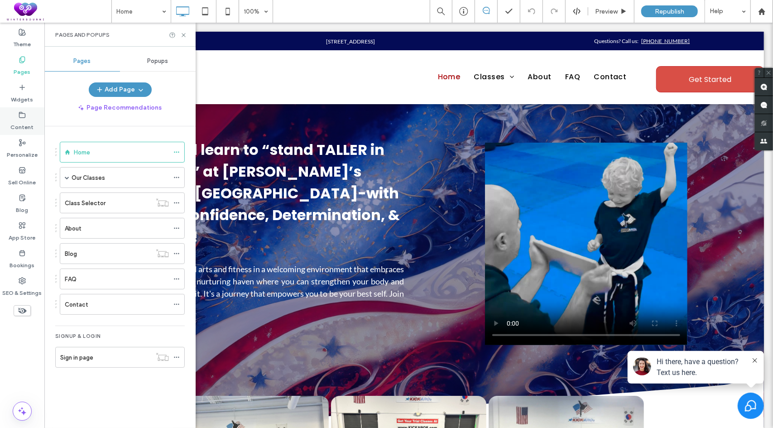
click at [27, 122] on label "Content" at bounding box center [22, 125] width 23 height 13
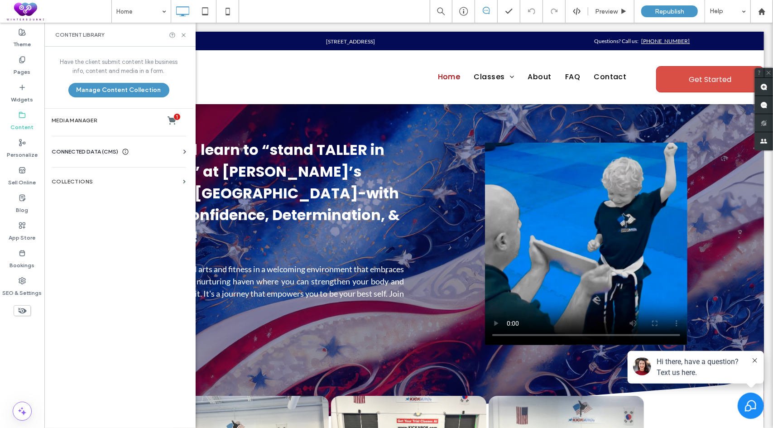
click at [65, 182] on label "Collections" at bounding box center [116, 181] width 128 height 6
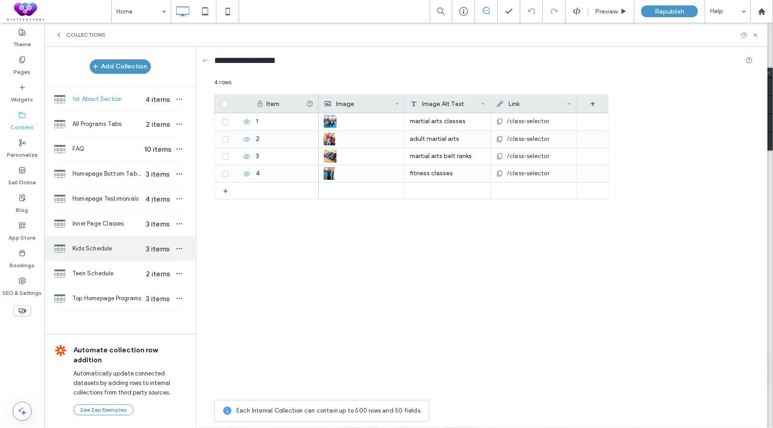
click at [95, 249] on span "Kids Schedule" at bounding box center [107, 248] width 70 height 9
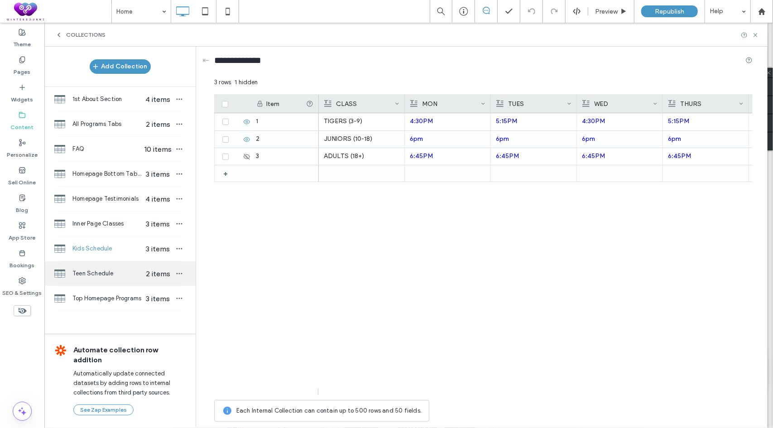
click at [91, 272] on span "Teen Schedule" at bounding box center [107, 273] width 70 height 9
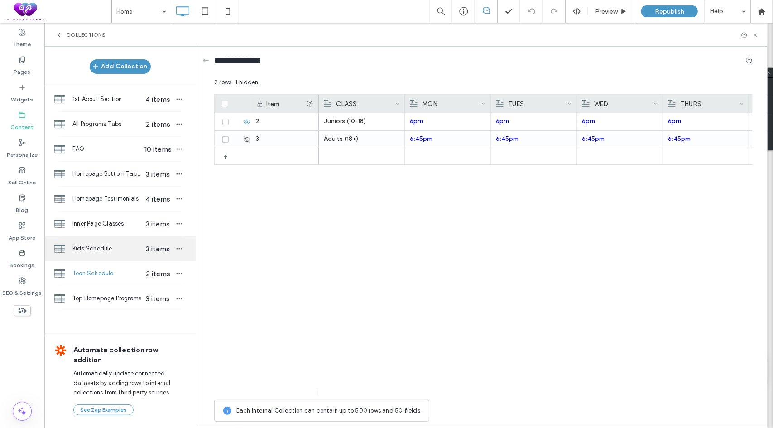
click at [98, 250] on span "Kids Schedule" at bounding box center [107, 248] width 70 height 9
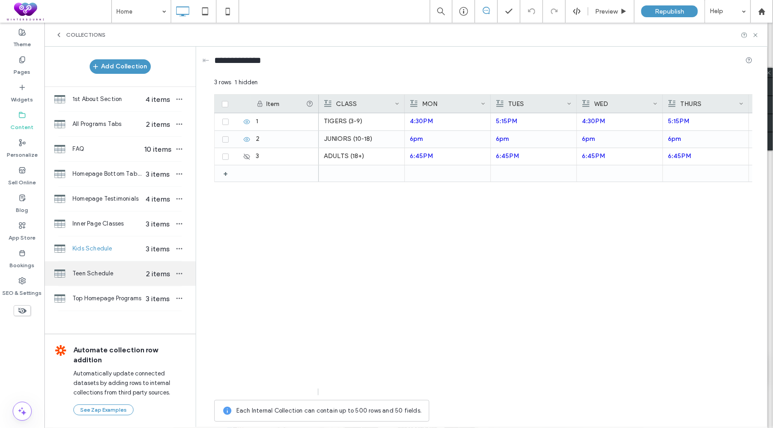
click at [100, 276] on span "Teen Schedule" at bounding box center [107, 273] width 70 height 9
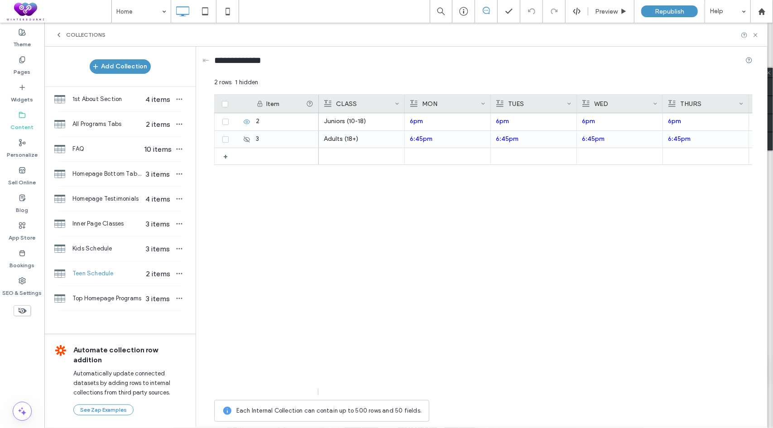
click at [98, 261] on div "Teen Schedule 2 items" at bounding box center [119, 273] width 151 height 24
click at [105, 252] on div "Kids Schedule 3 items" at bounding box center [119, 248] width 151 height 24
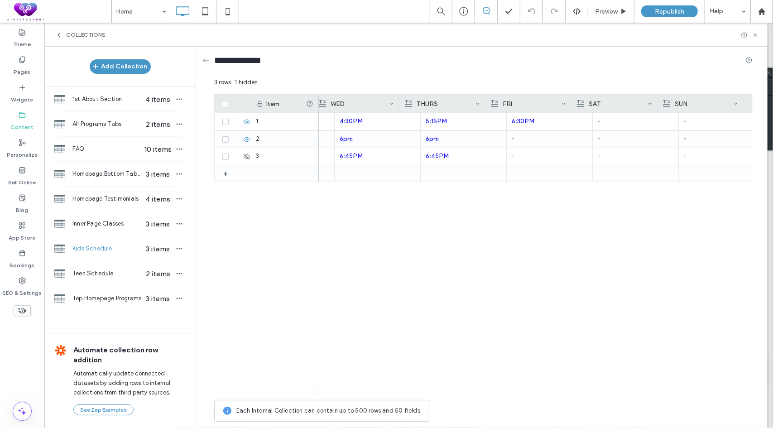
scroll to position [0, 285]
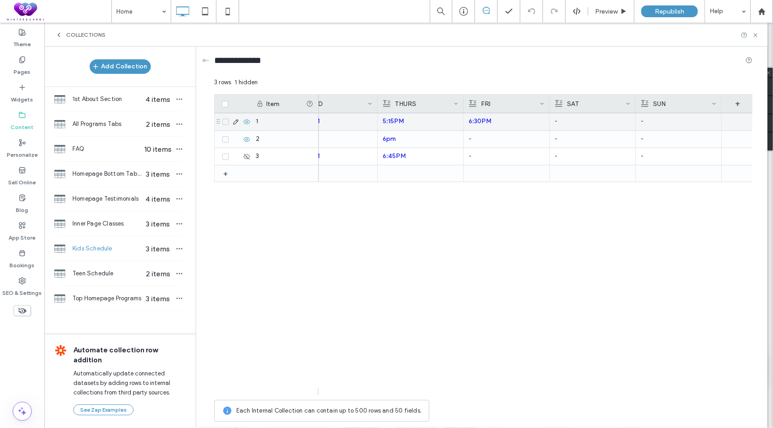
click at [508, 126] on p "6:30PM" at bounding box center [507, 121] width 76 height 16
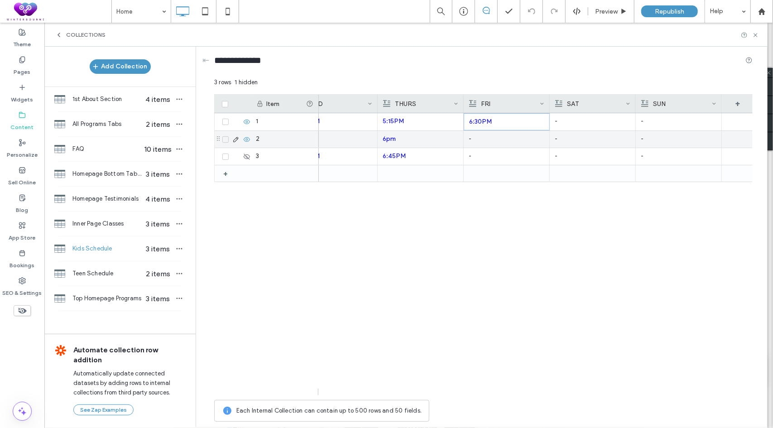
click at [504, 144] on p "-" at bounding box center [507, 139] width 76 height 16
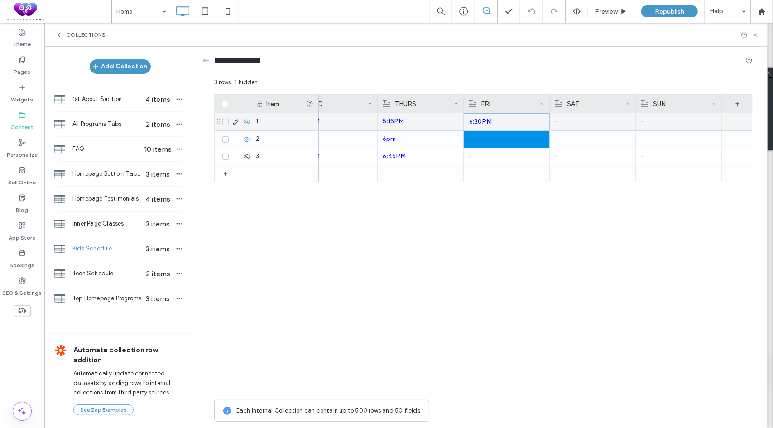
click at [505, 122] on p "6:30PM" at bounding box center [506, 122] width 75 height 16
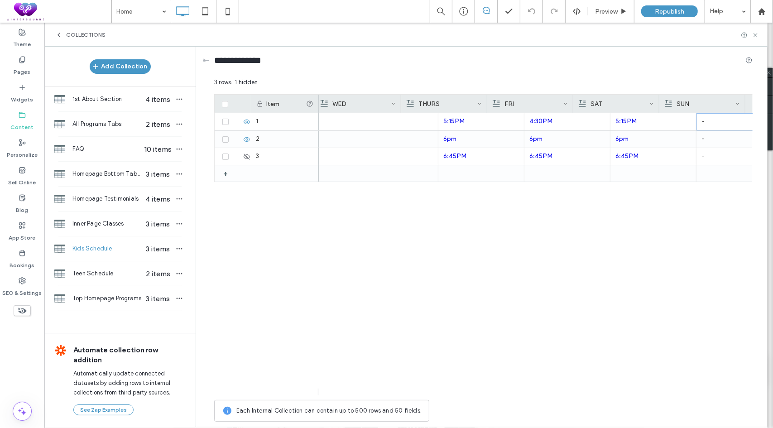
scroll to position [0, 0]
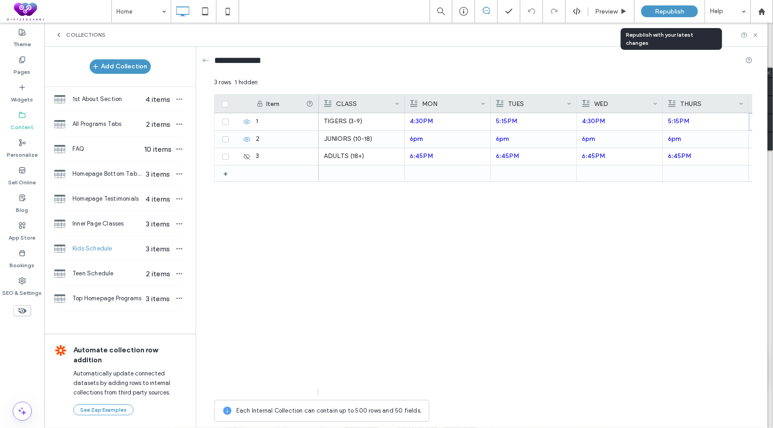
click at [665, 10] on span "Republish" at bounding box center [669, 12] width 29 height 8
